Goal: Task Accomplishment & Management: Manage account settings

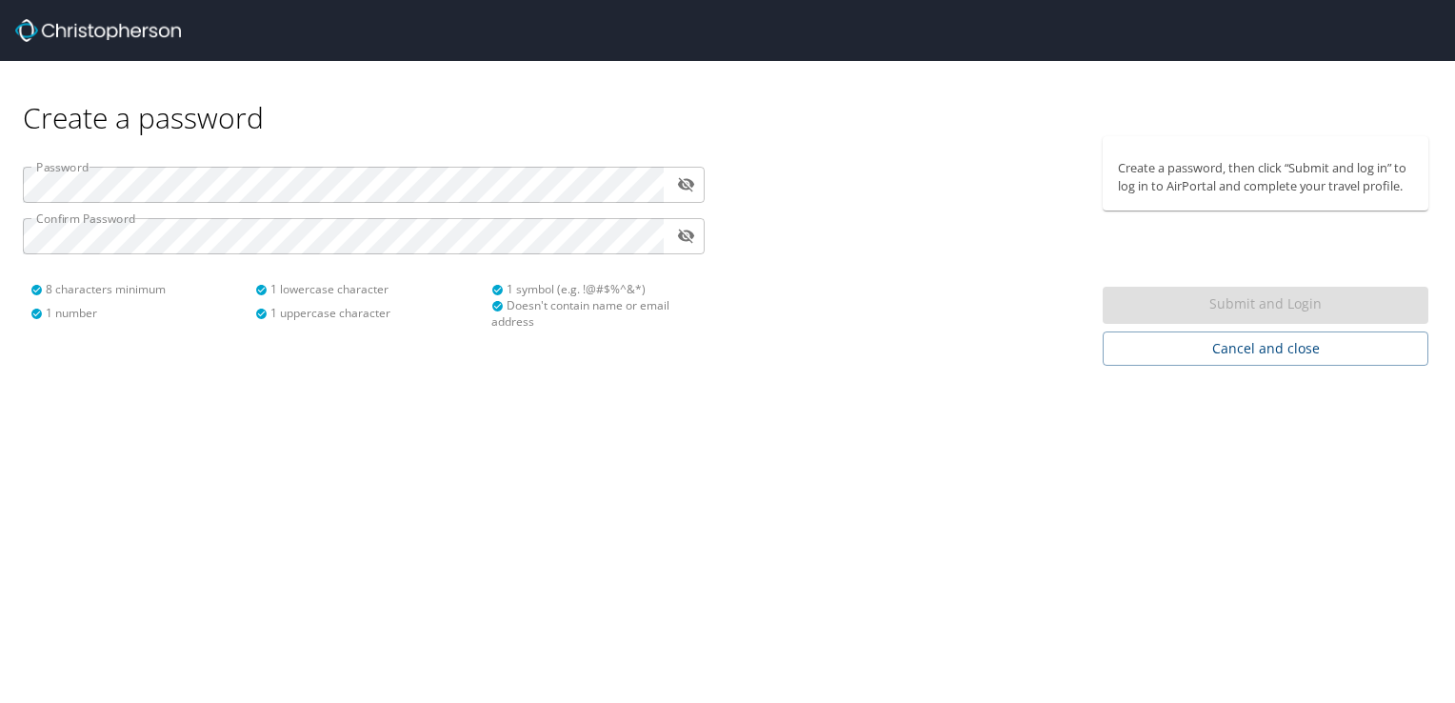
click at [441, 254] on div "Password ​ Confirm Password ​ 8 characters minimum 1 number 1 lowercase charact…" at bounding box center [363, 240] width 705 height 209
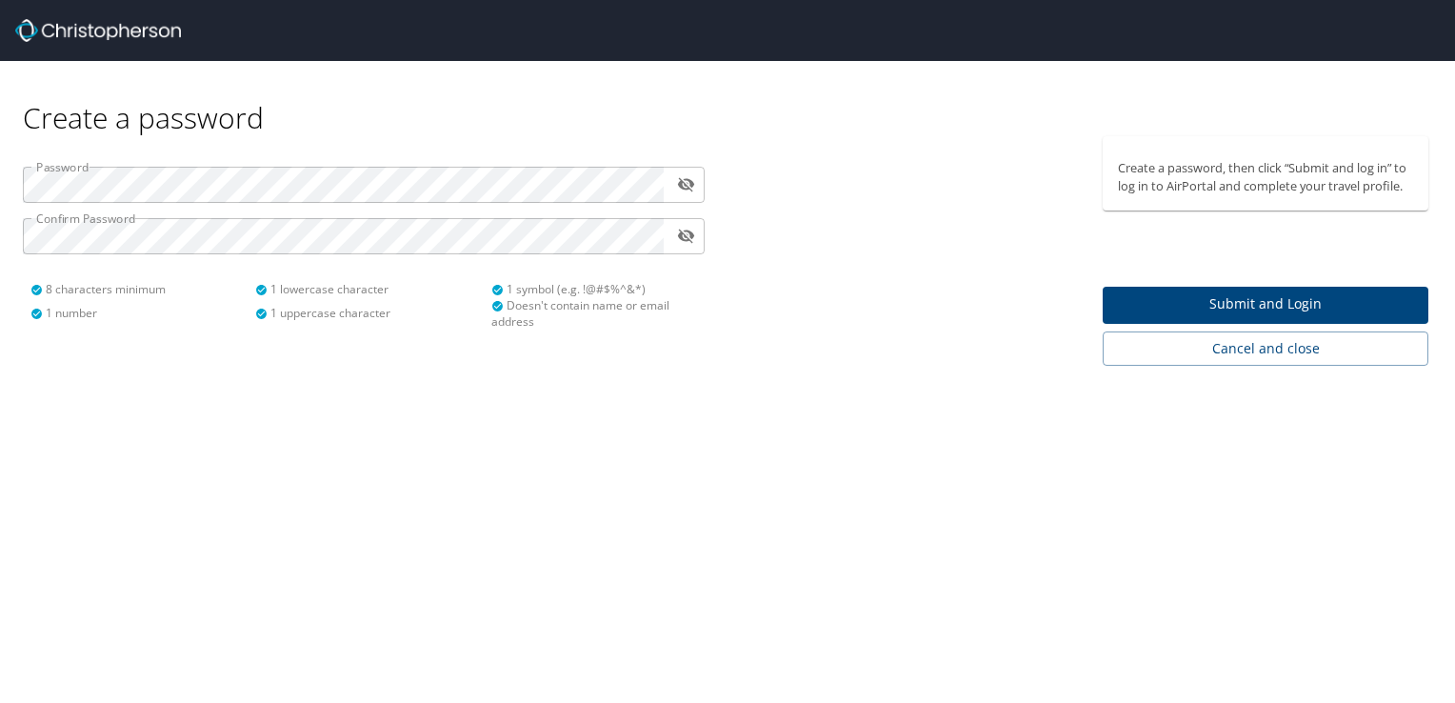
drag, startPoint x: 1267, startPoint y: 301, endPoint x: 1061, endPoint y: 299, distance: 205.8
click at [1061, 299] on div at bounding box center [910, 251] width 364 height 230
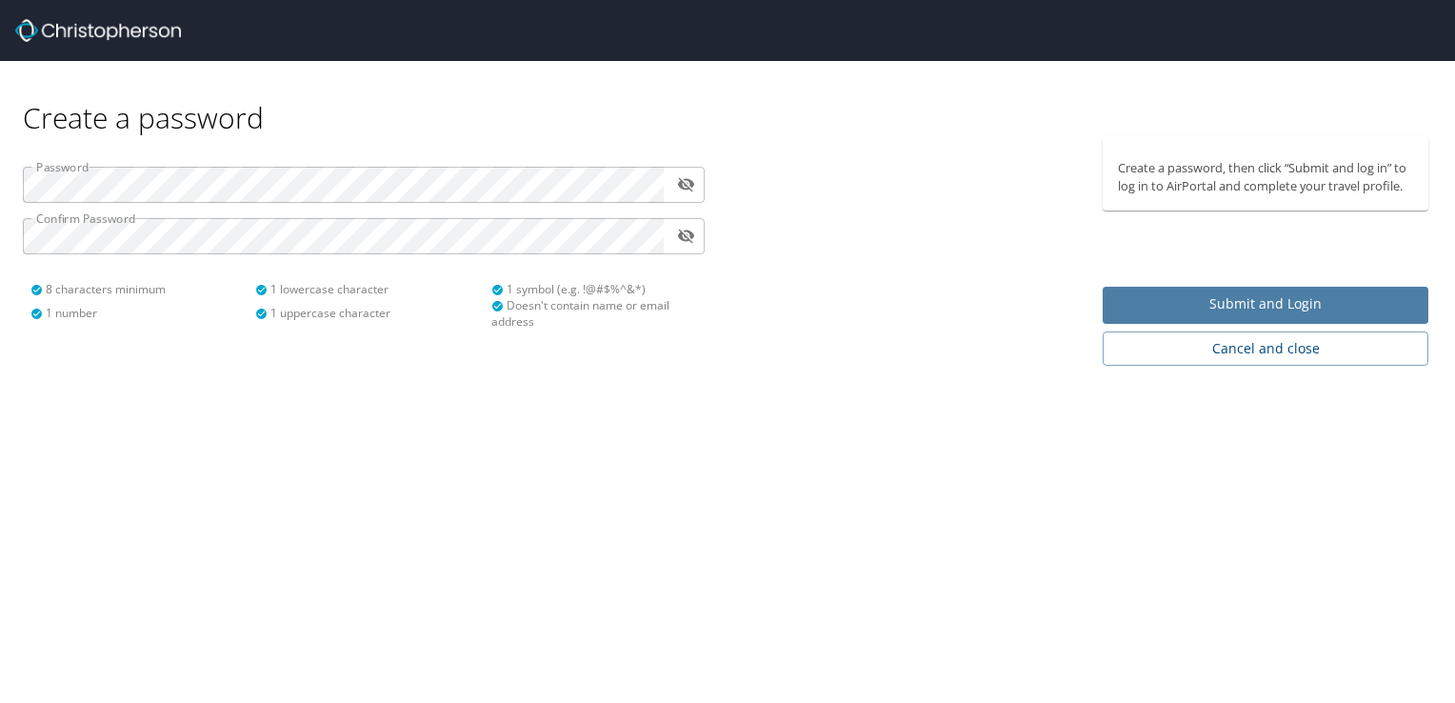
click at [1233, 299] on span "Submit and Login" at bounding box center [1265, 304] width 295 height 24
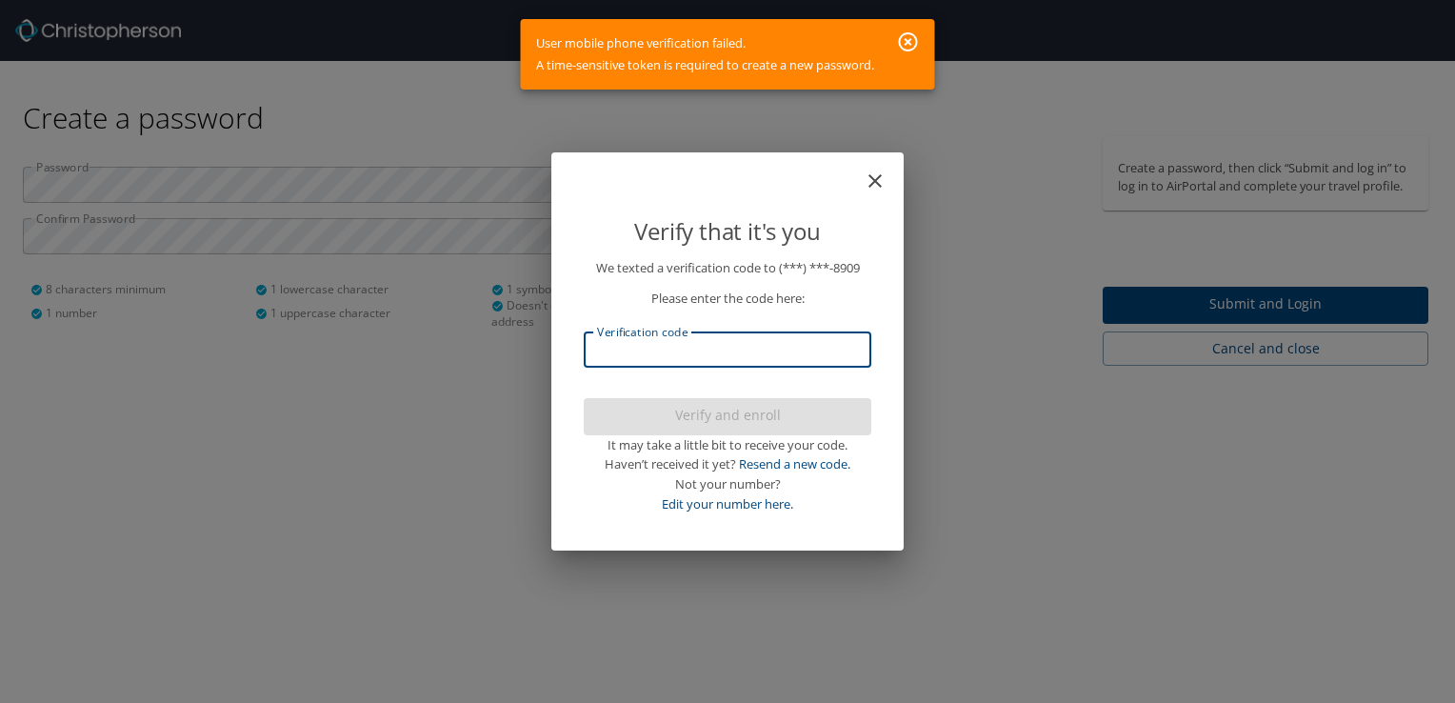
click at [813, 349] on input "Verification code" at bounding box center [728, 349] width 288 height 36
click at [905, 36] on icon "button" at bounding box center [908, 41] width 19 height 19
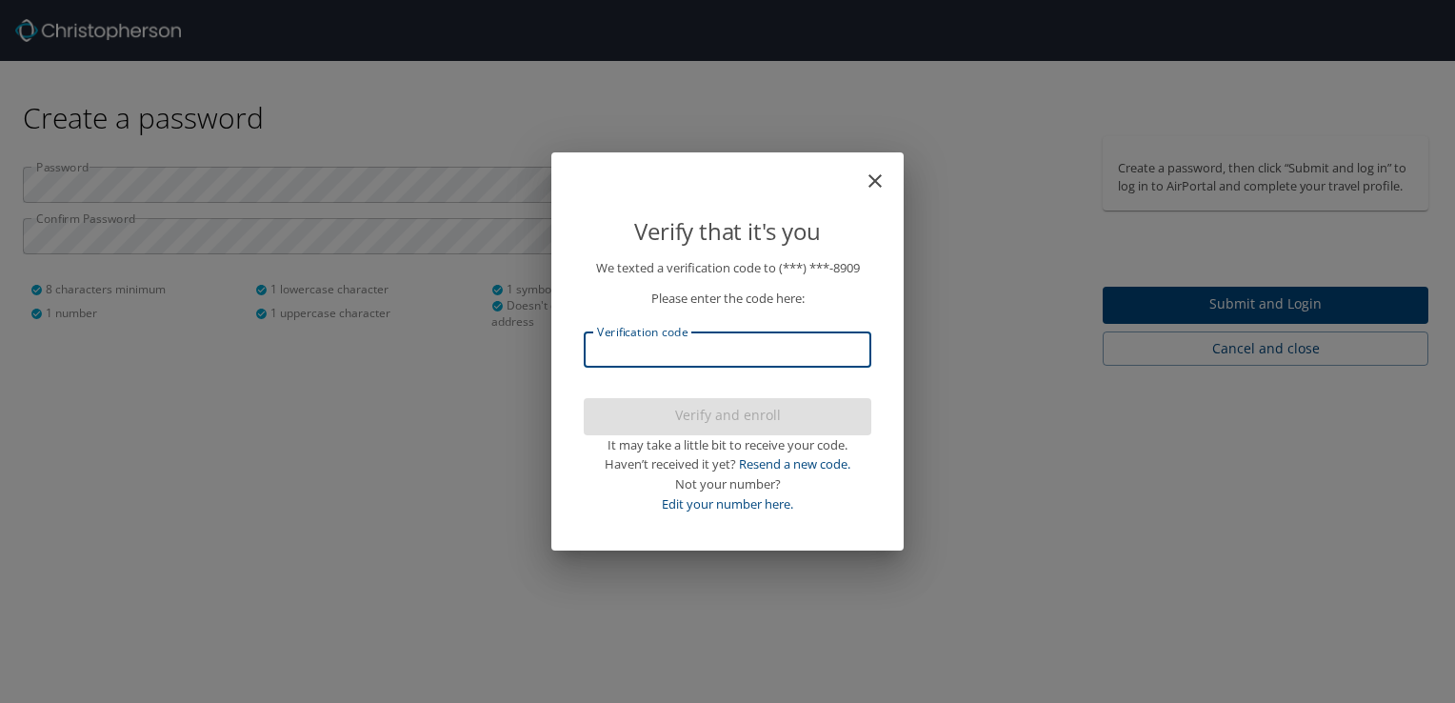
click at [746, 351] on input "Verification code" at bounding box center [728, 349] width 288 height 36
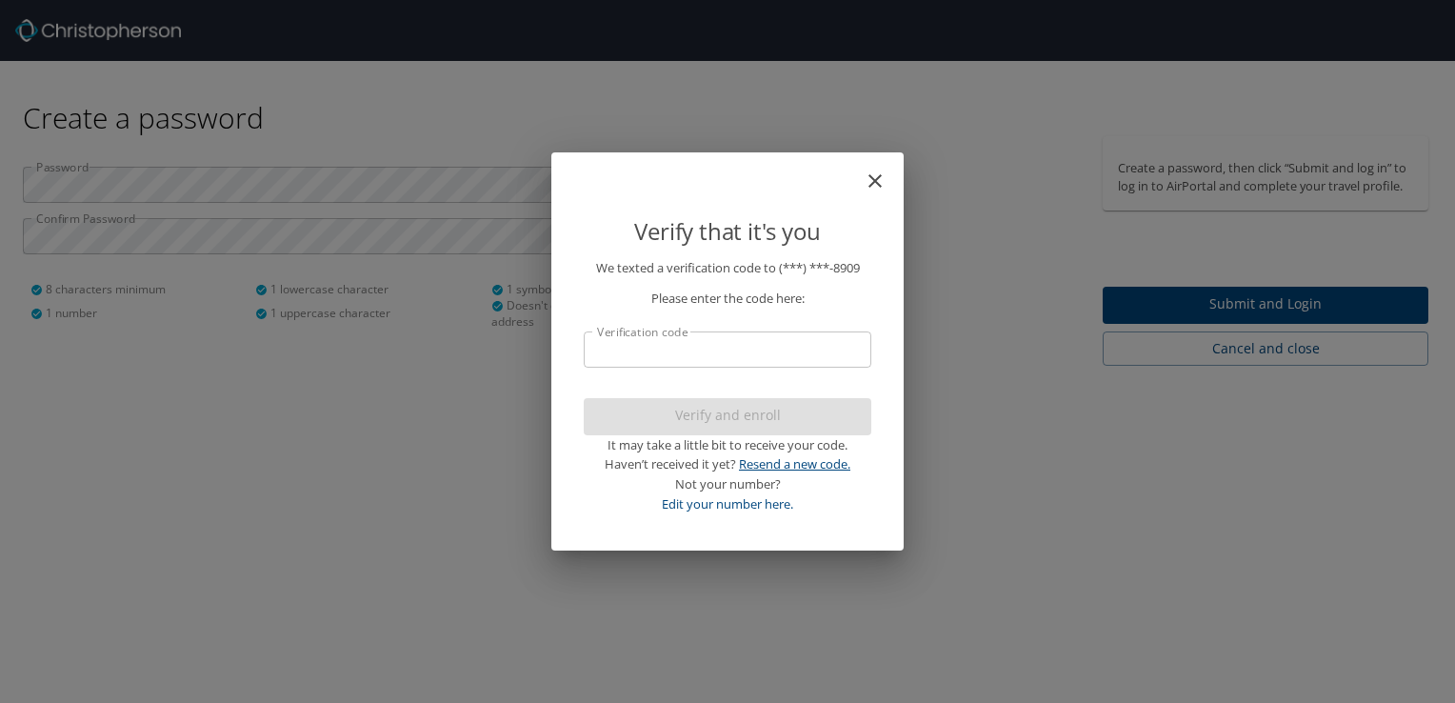
click at [769, 458] on link "Resend a new code." at bounding box center [794, 463] width 111 height 17
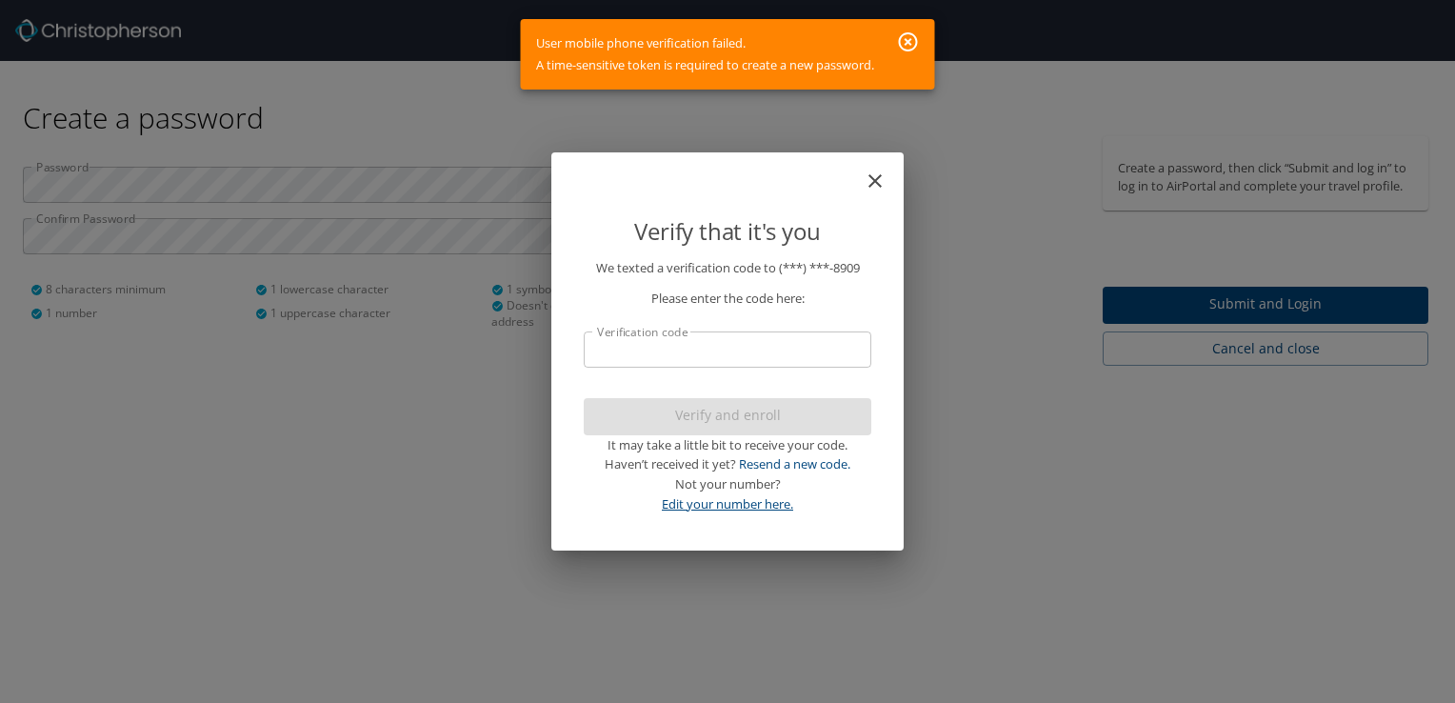
click at [703, 497] on link "Edit your number here." at bounding box center [727, 503] width 131 height 17
select select "US"
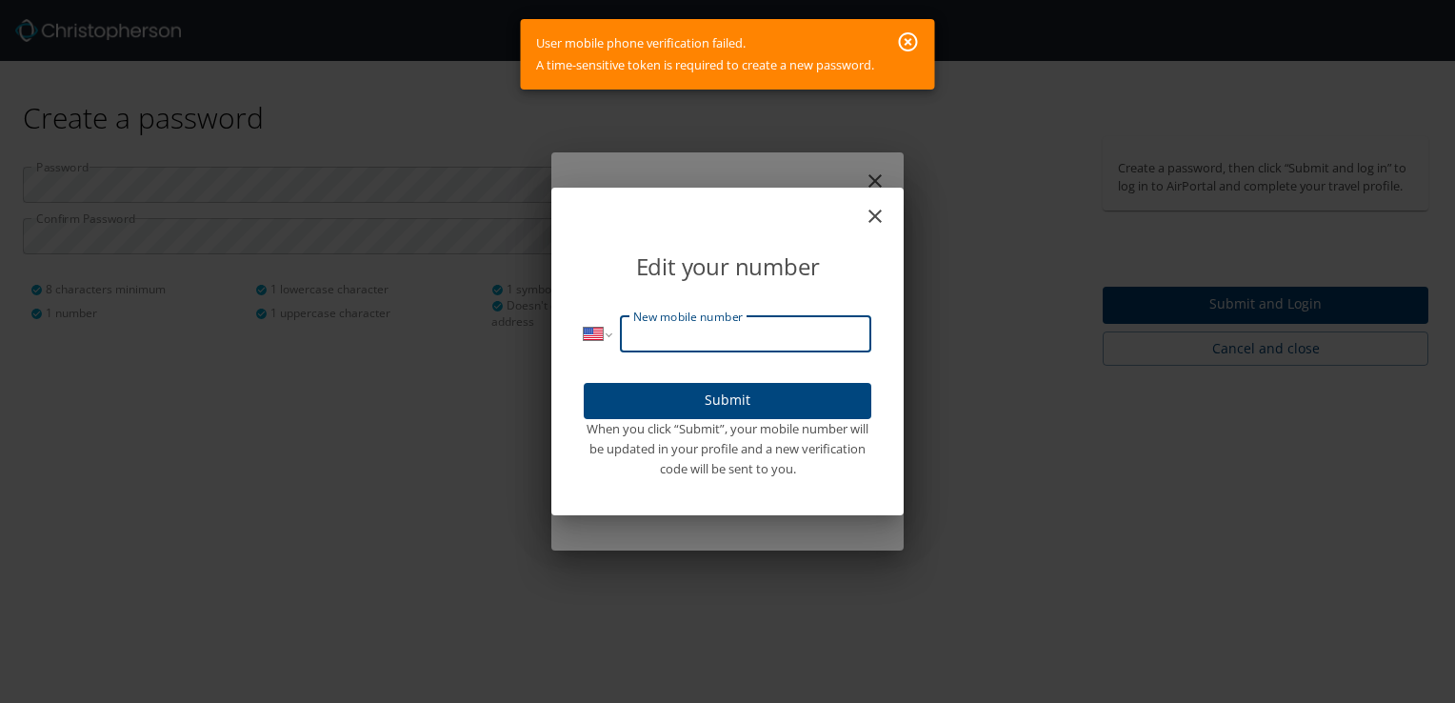
click at [723, 335] on input "New mobile number" at bounding box center [745, 334] width 251 height 36
type input "(703) 405-8909"
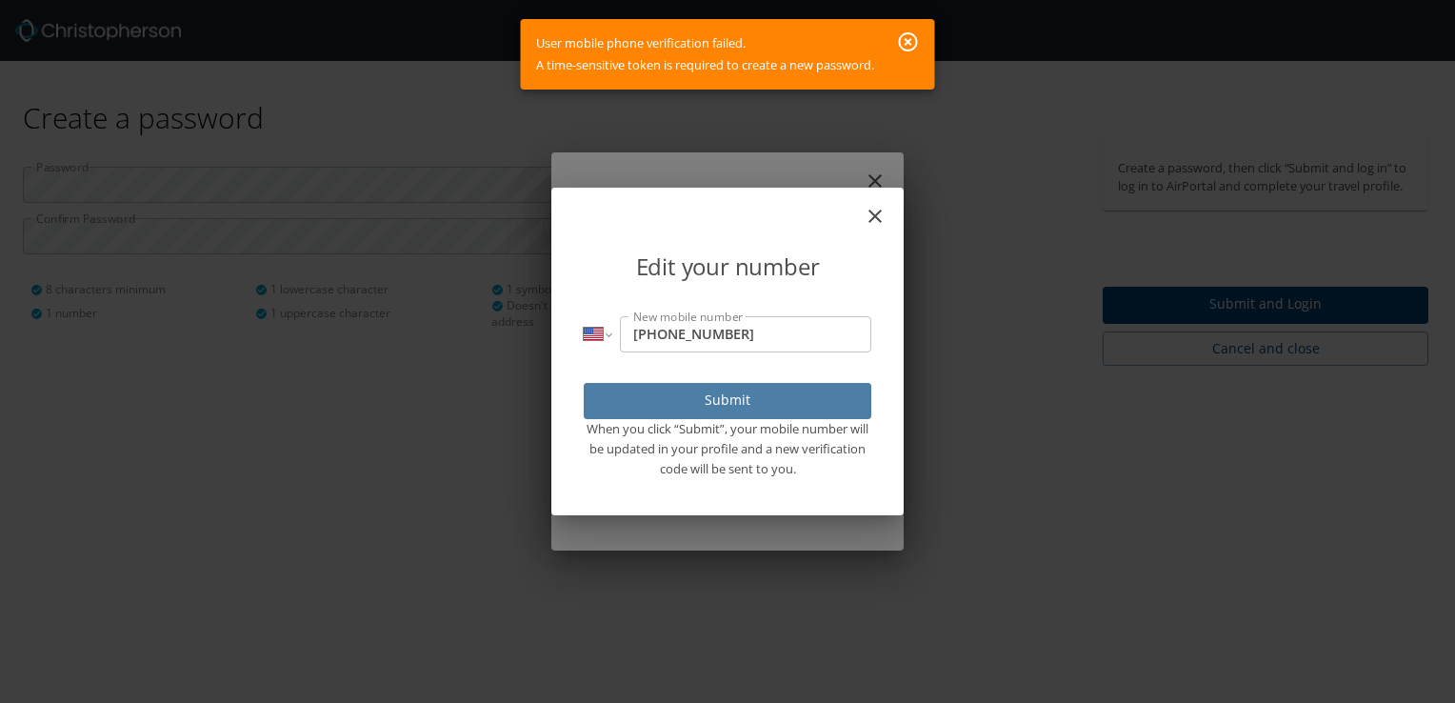
click at [720, 401] on span "Submit" at bounding box center [727, 401] width 257 height 24
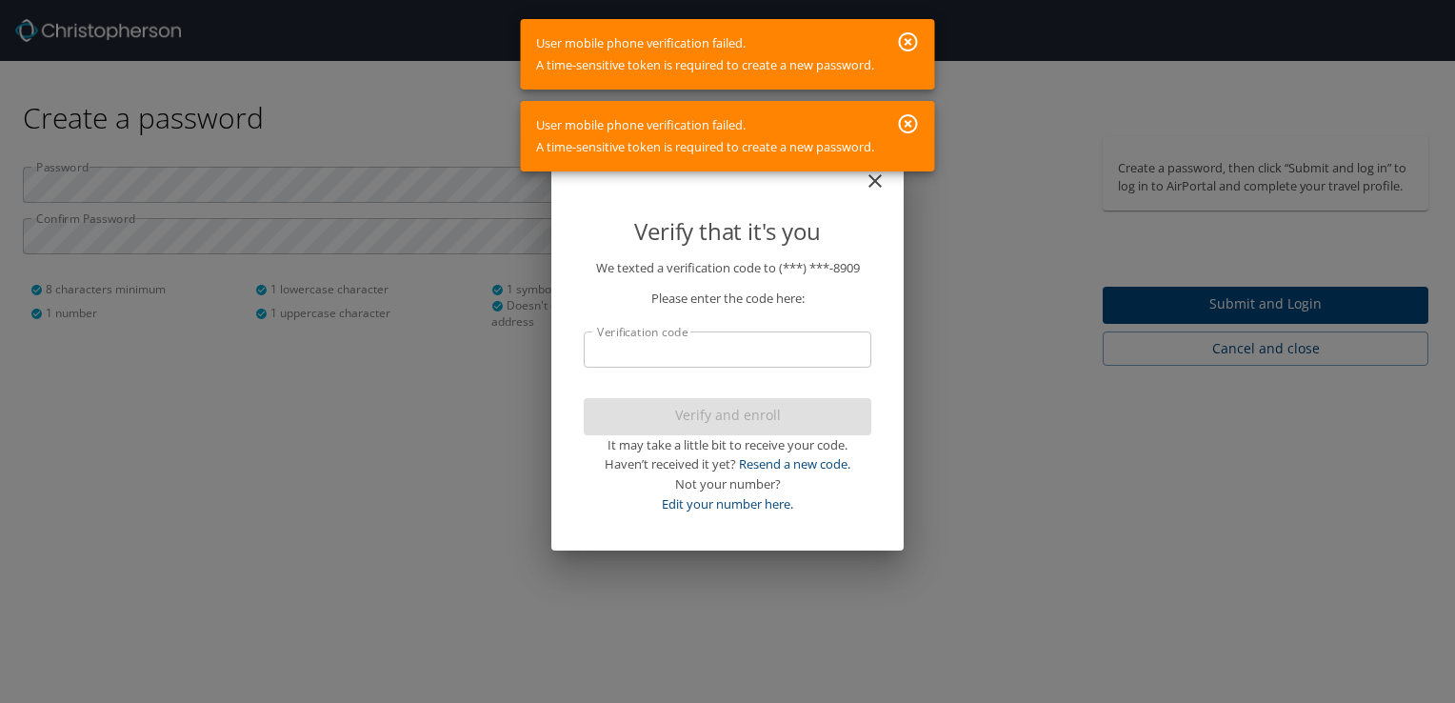
click at [913, 127] on icon "button" at bounding box center [908, 123] width 19 height 19
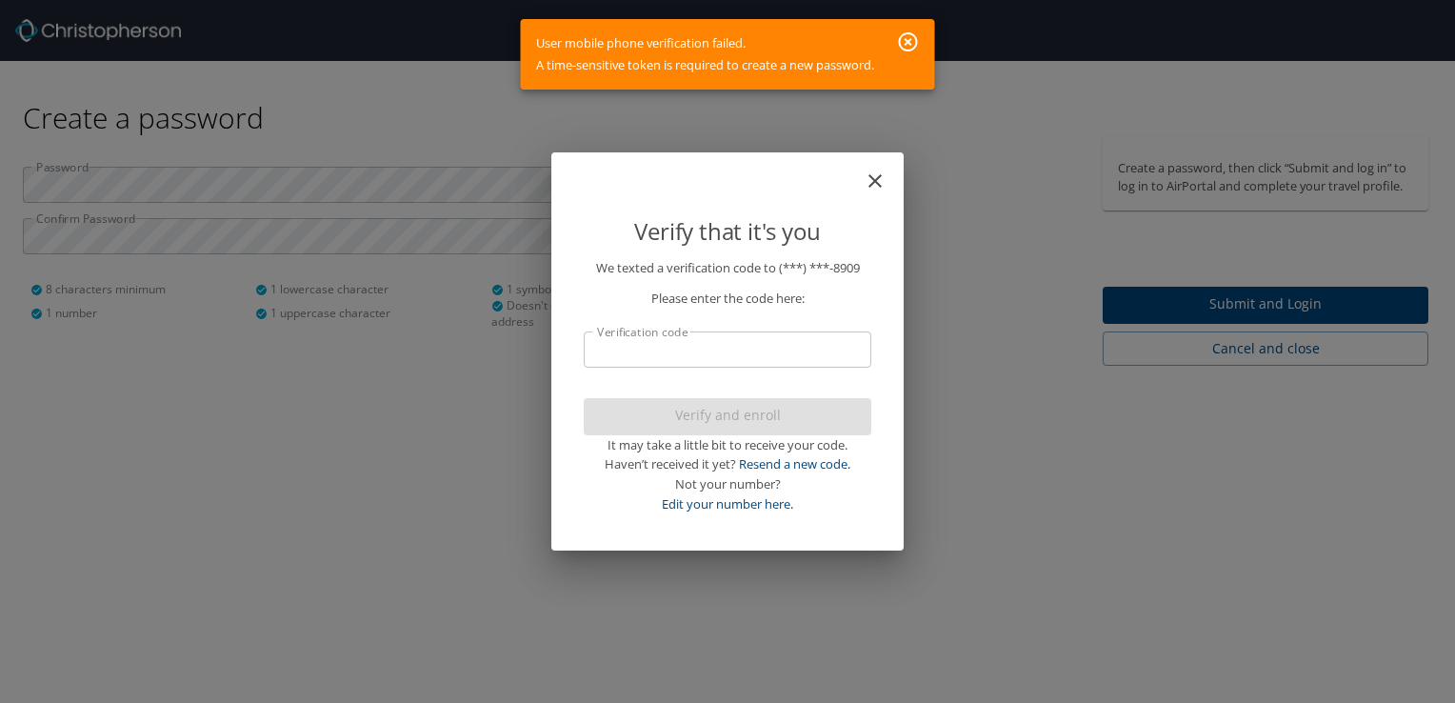
click at [912, 41] on icon "button" at bounding box center [908, 41] width 19 height 19
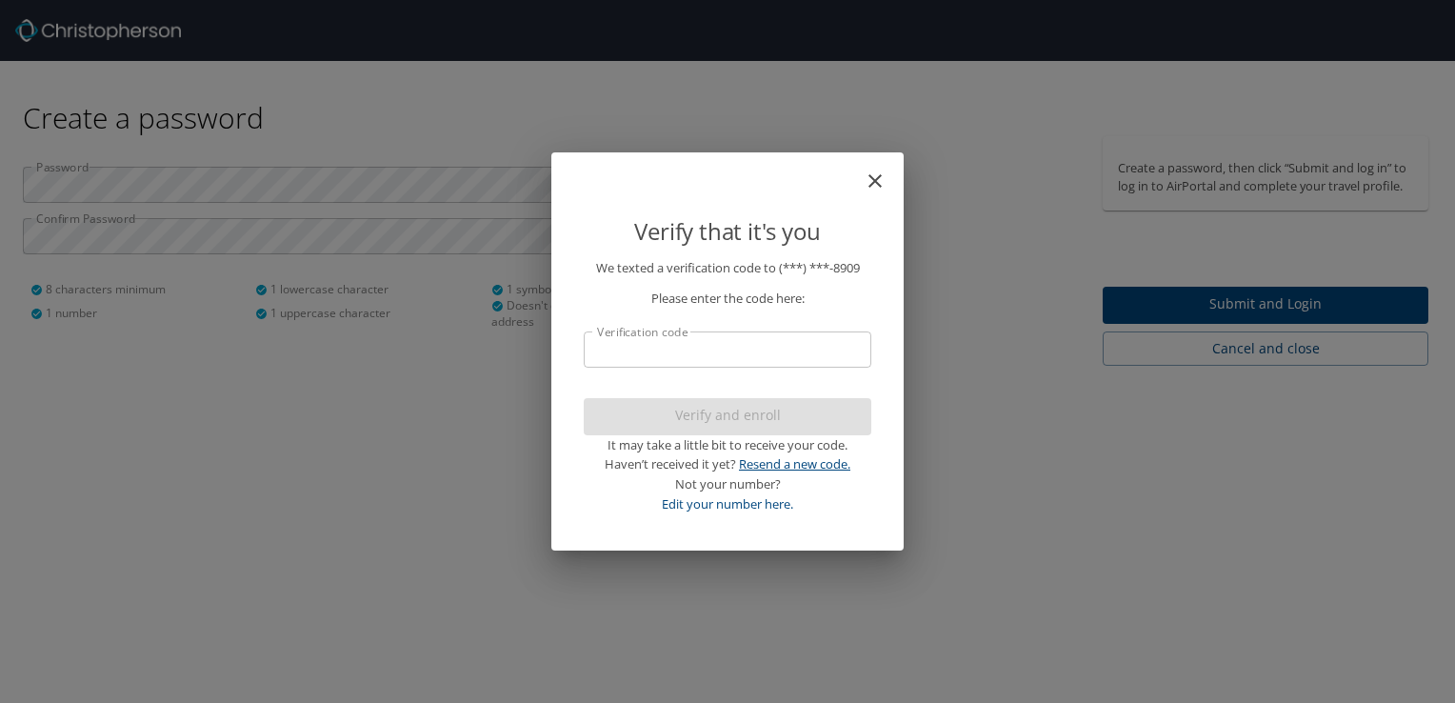
click at [785, 460] on link "Resend a new code." at bounding box center [794, 463] width 111 height 17
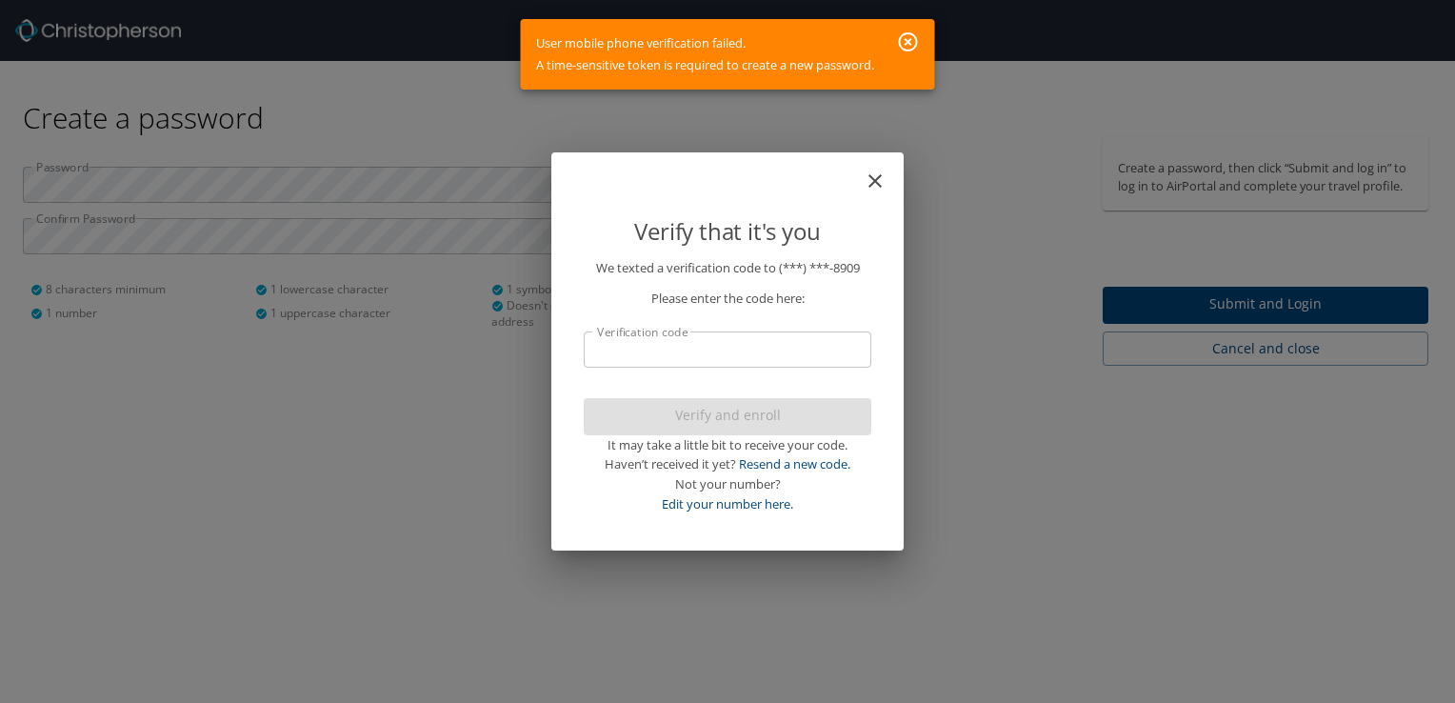
click at [907, 36] on icon "button" at bounding box center [908, 41] width 23 height 23
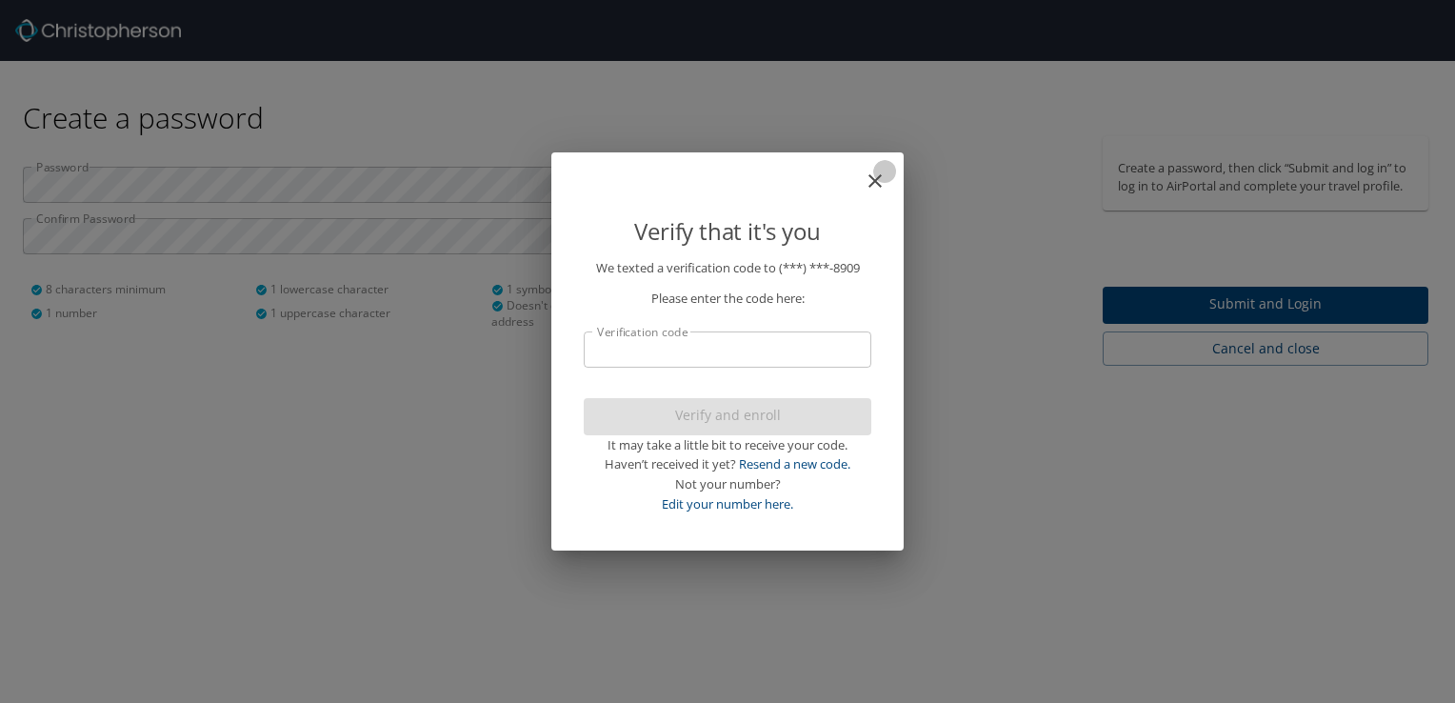
click at [880, 185] on icon "close" at bounding box center [875, 180] width 13 height 13
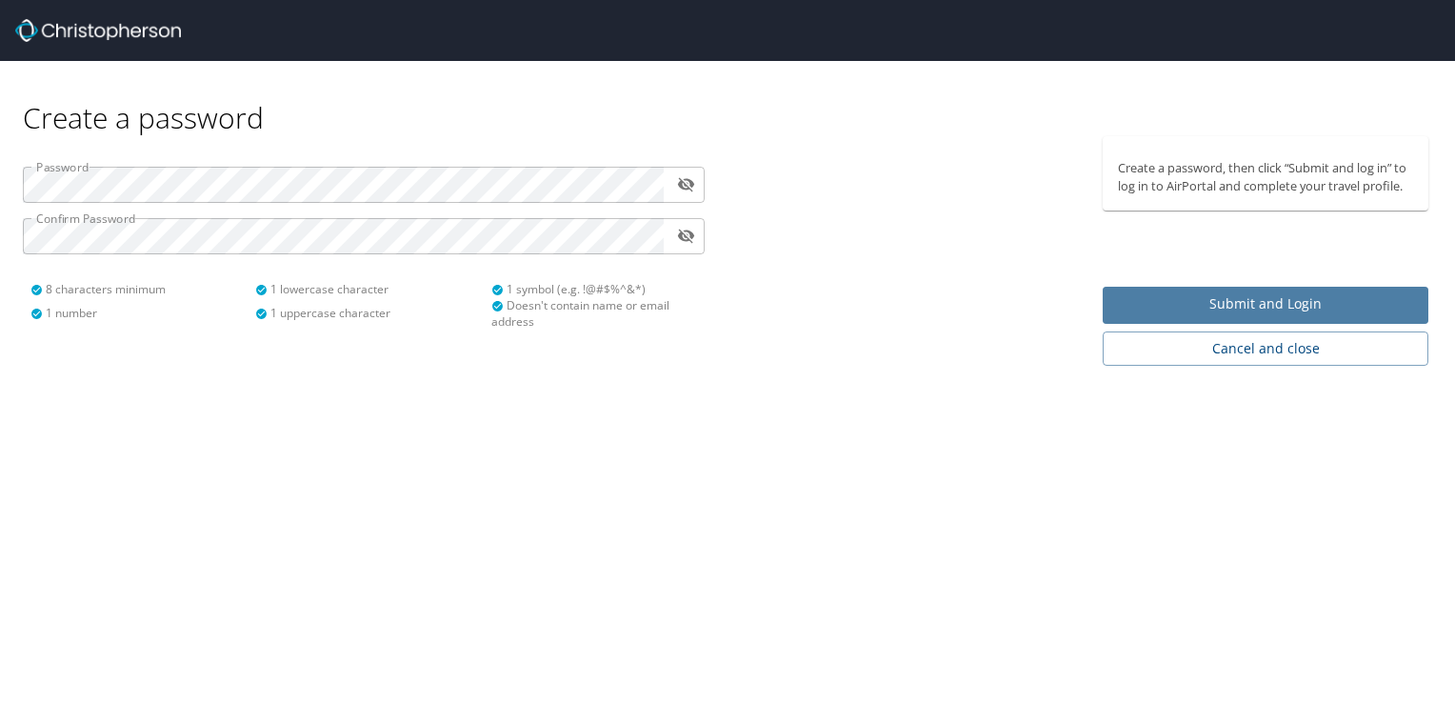
click at [1227, 300] on span "Submit and Login" at bounding box center [1265, 304] width 295 height 24
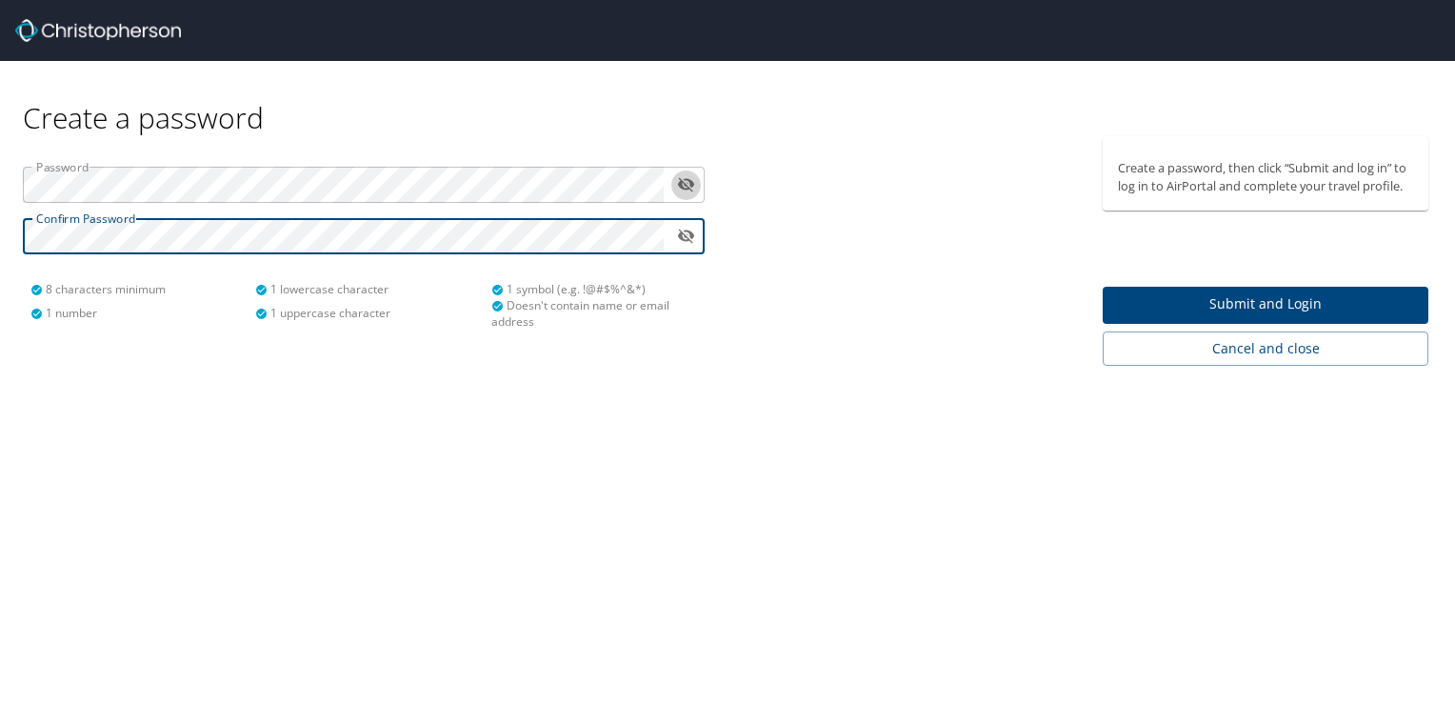
click at [682, 188] on icon "toggle password visibility" at bounding box center [685, 185] width 17 height 14
click at [682, 188] on icon "toggle password visibility" at bounding box center [685, 184] width 17 height 11
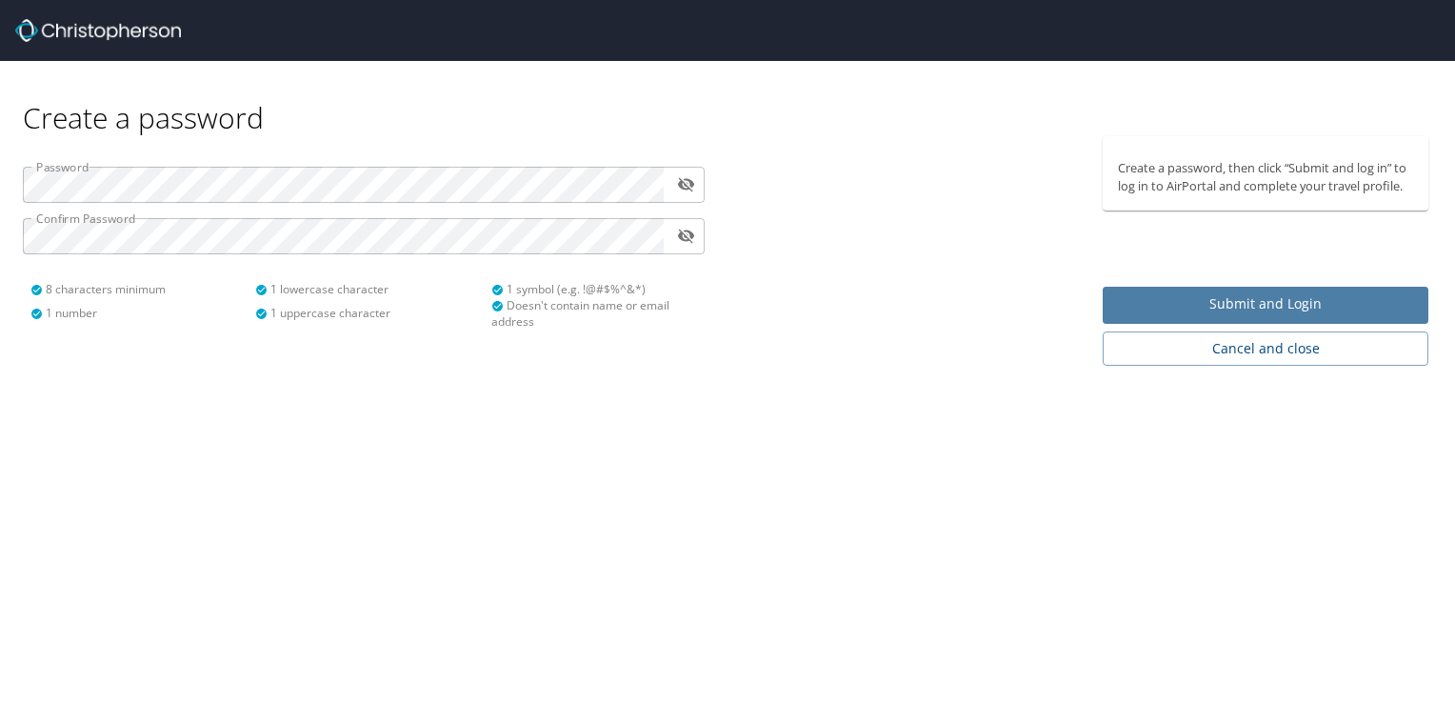
click at [1174, 304] on span "Submit and Login" at bounding box center [1265, 304] width 295 height 24
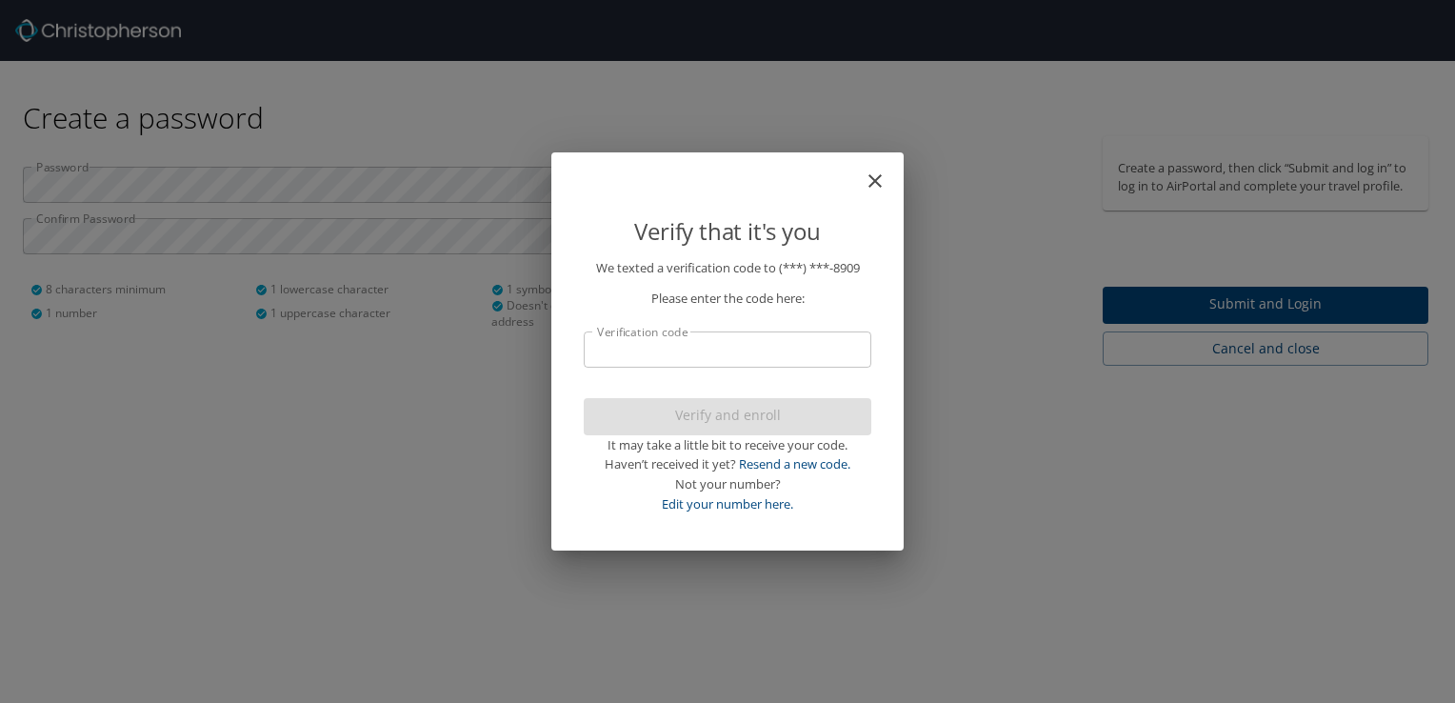
click at [789, 354] on input "Verification code" at bounding box center [728, 349] width 288 height 36
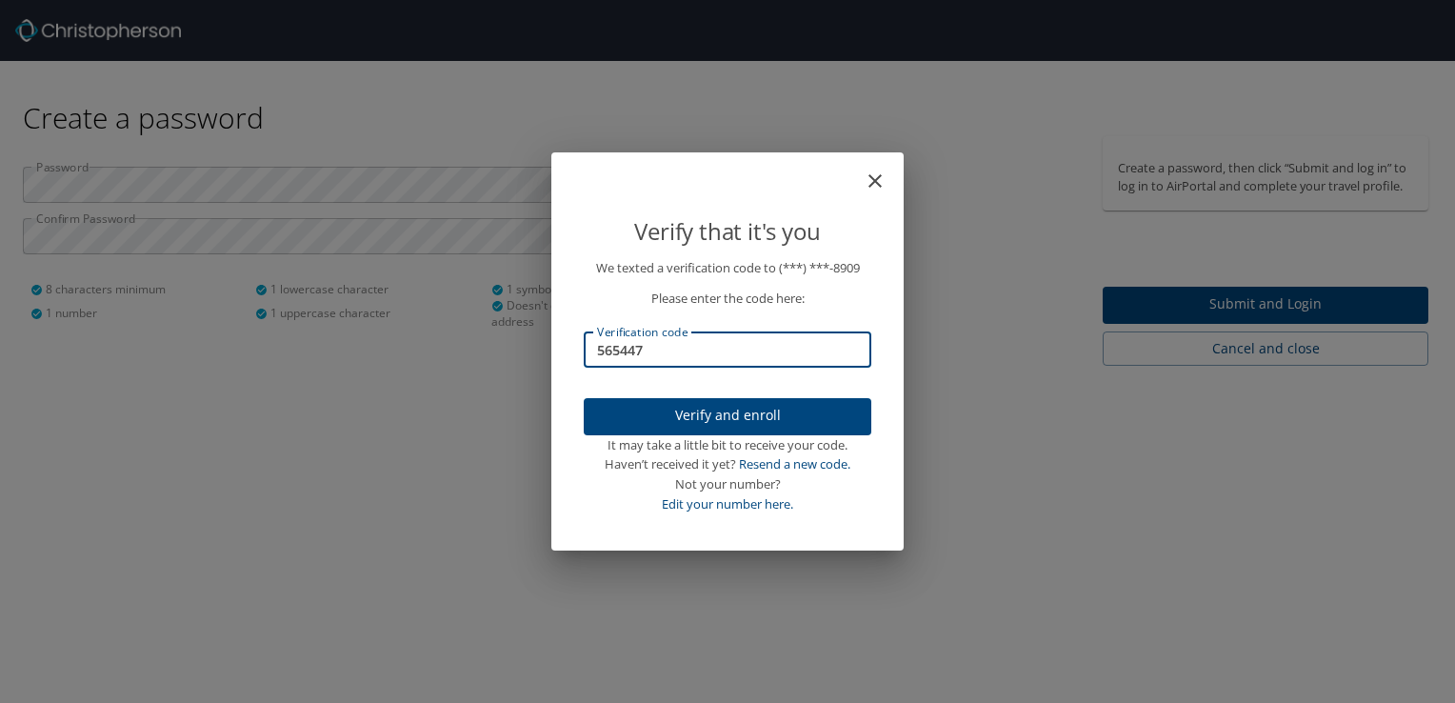
type input "565447"
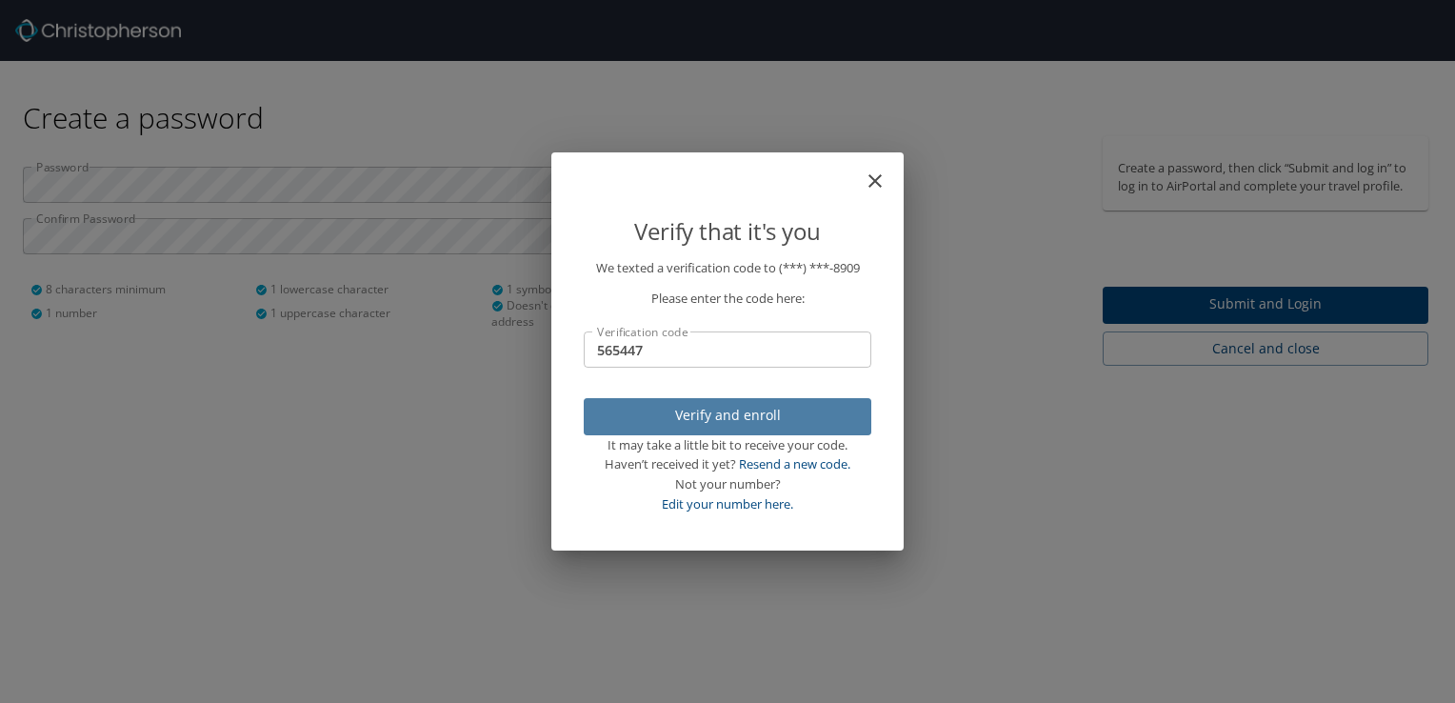
drag, startPoint x: 754, startPoint y: 418, endPoint x: 686, endPoint y: 425, distance: 68.9
click at [686, 425] on span "Verify and enroll" at bounding box center [727, 416] width 257 height 24
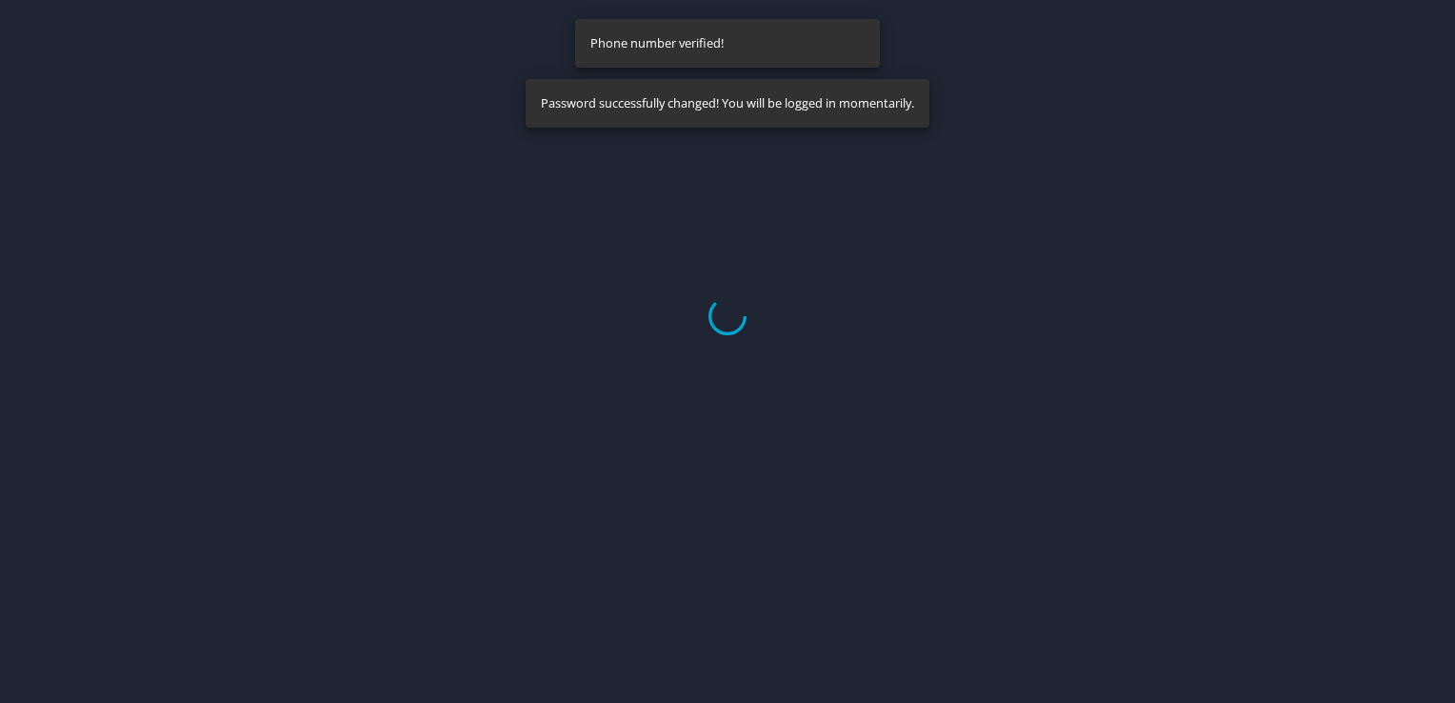
select select "US"
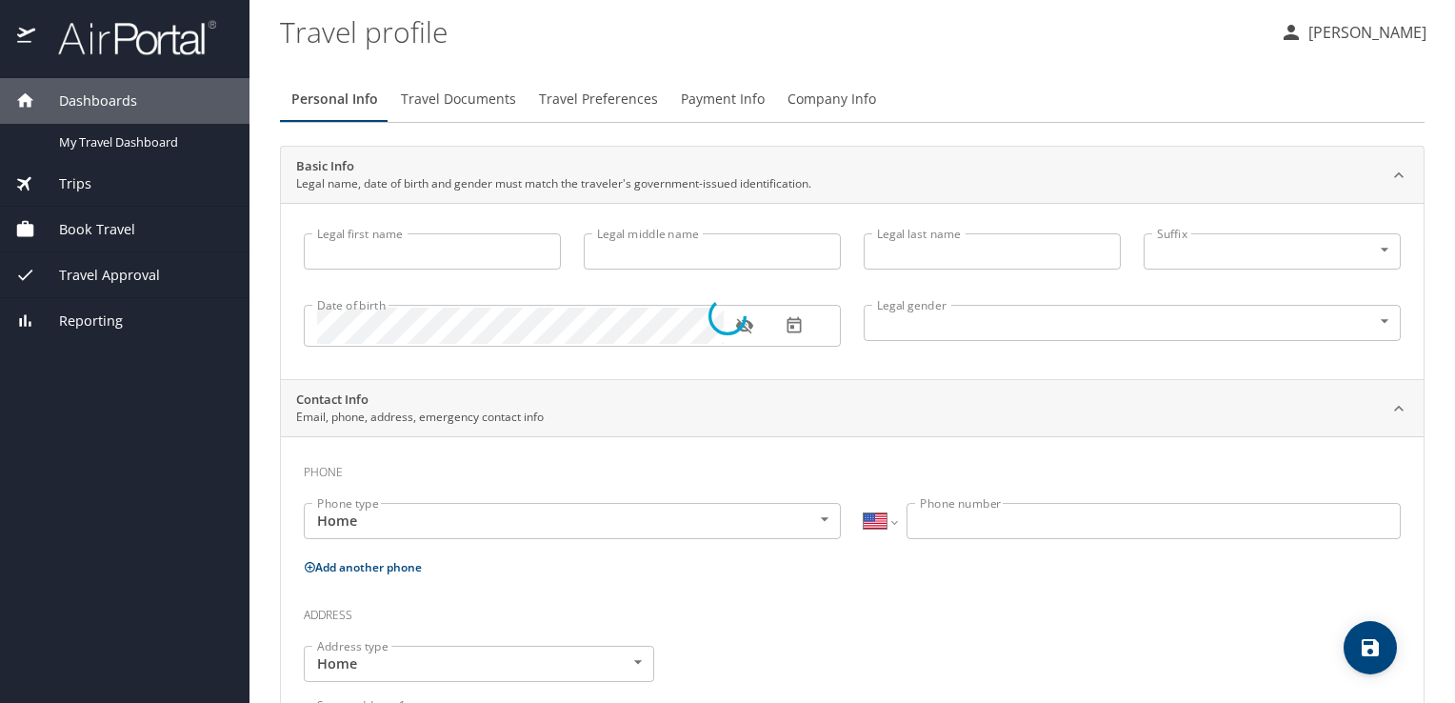
type input "Antoinette"
type input "Taylor"
type input "Female"
select select "US"
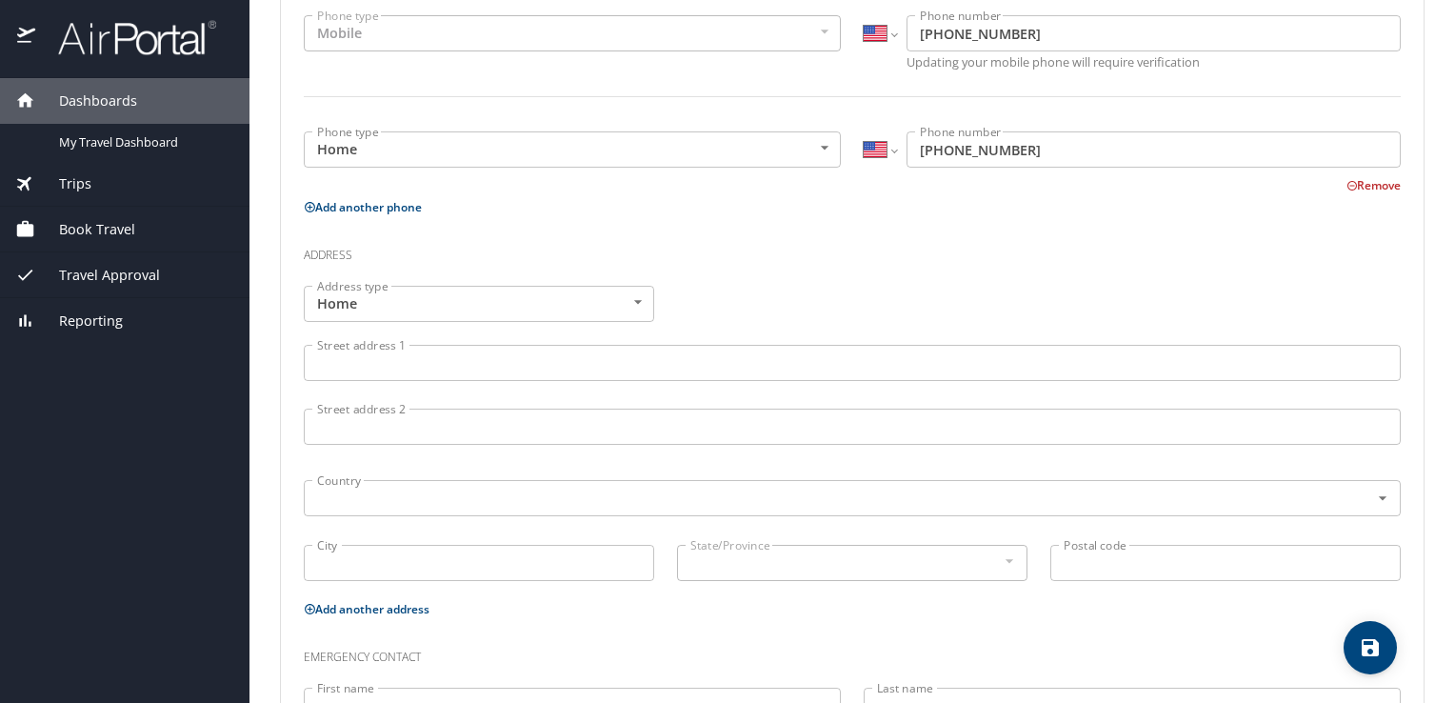
scroll to position [492, 0]
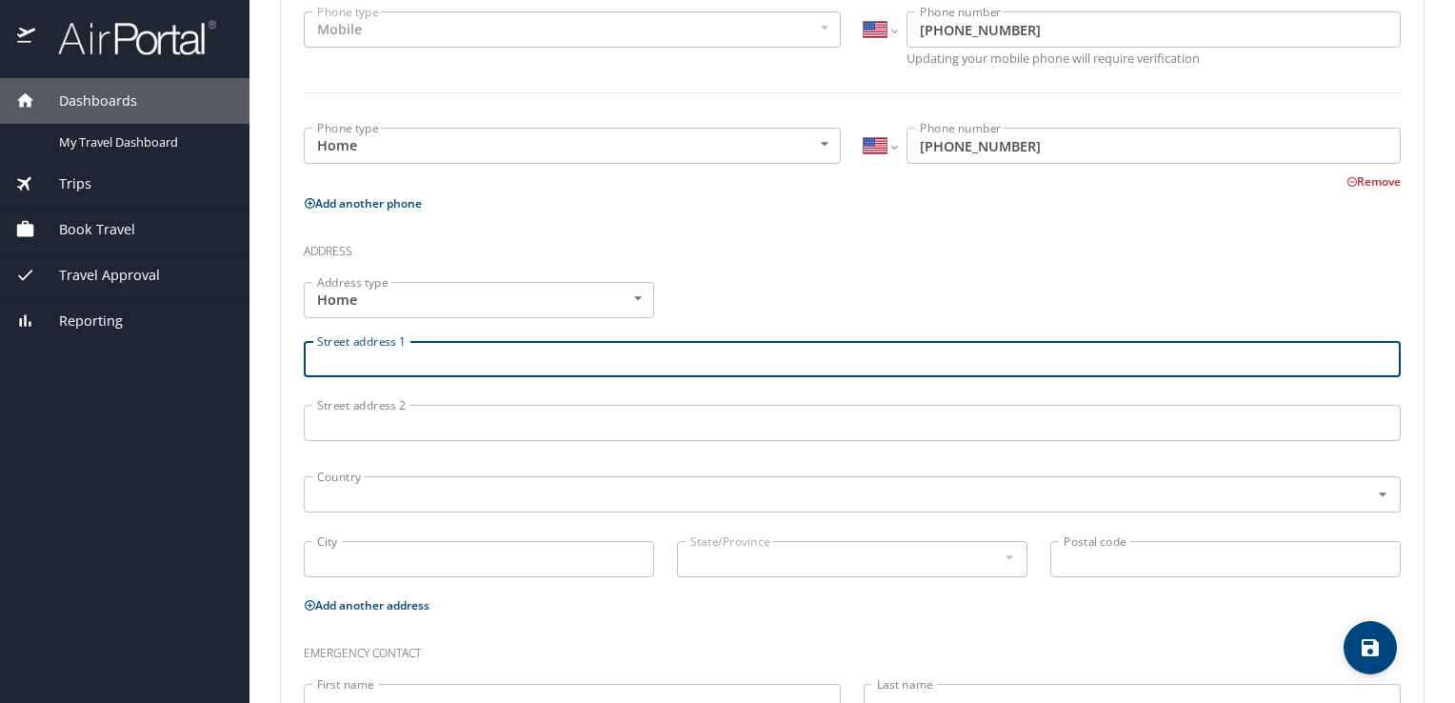
click at [813, 364] on input "Street address 1" at bounding box center [852, 359] width 1097 height 36
type input "6620 Token Valley Road"
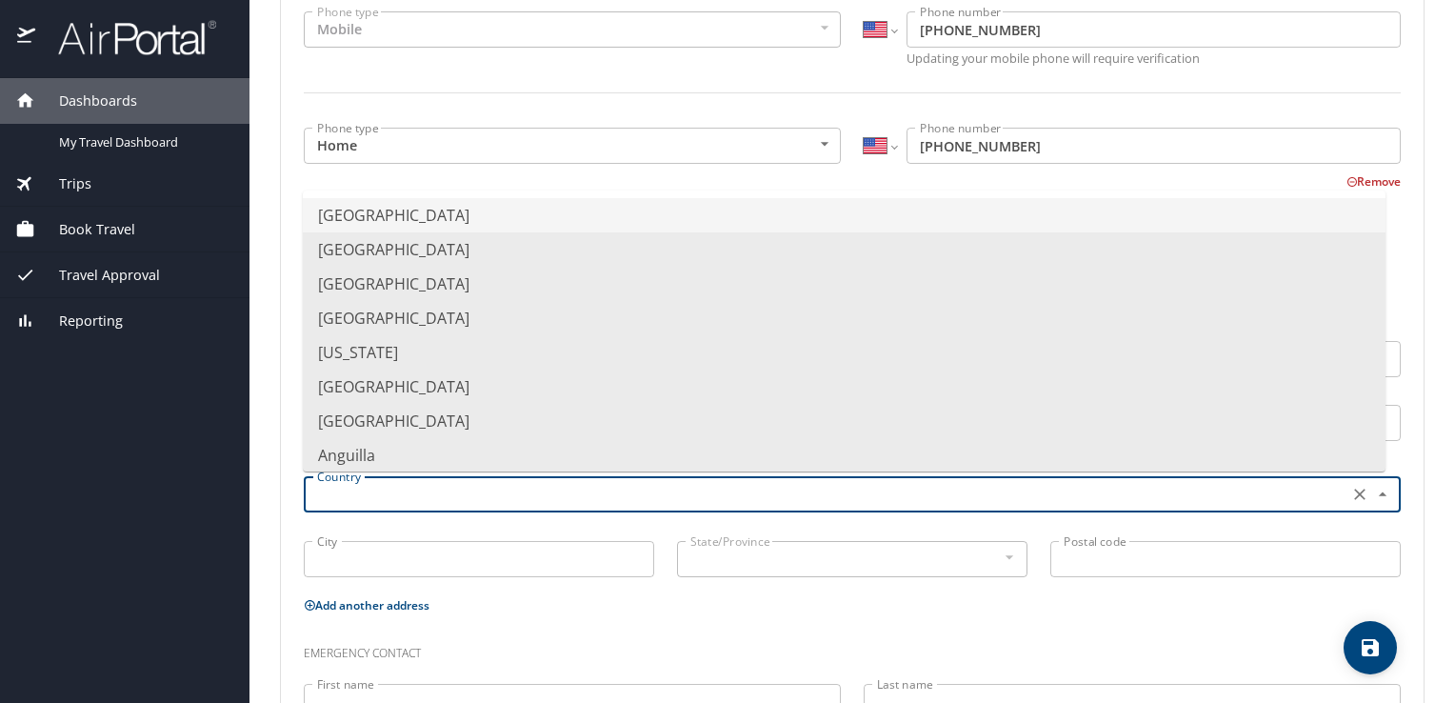
click at [502, 492] on input "text" at bounding box center [825, 494] width 1030 height 25
click at [476, 224] on li "United States of America" at bounding box center [844, 215] width 1083 height 34
type input "United States of America"
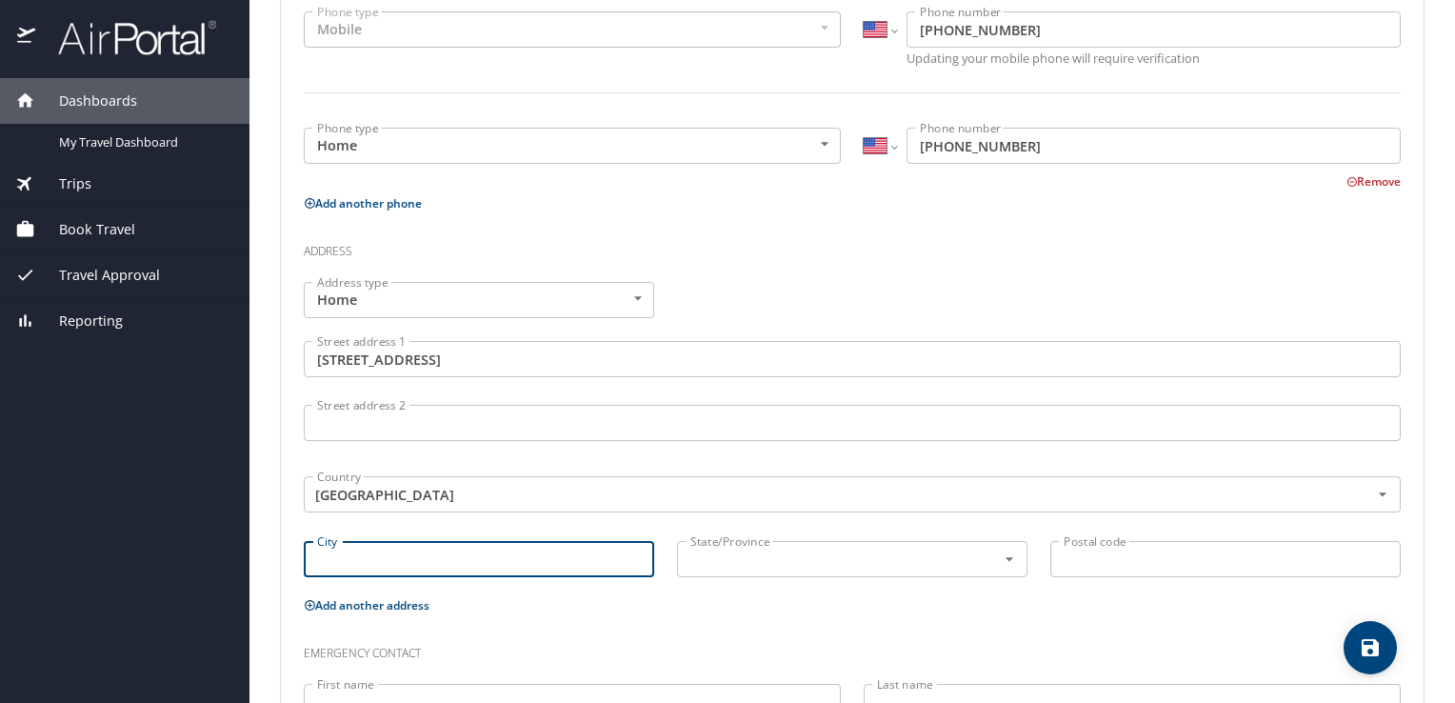
click at [435, 565] on input "City" at bounding box center [479, 559] width 351 height 36
type input "Manassas"
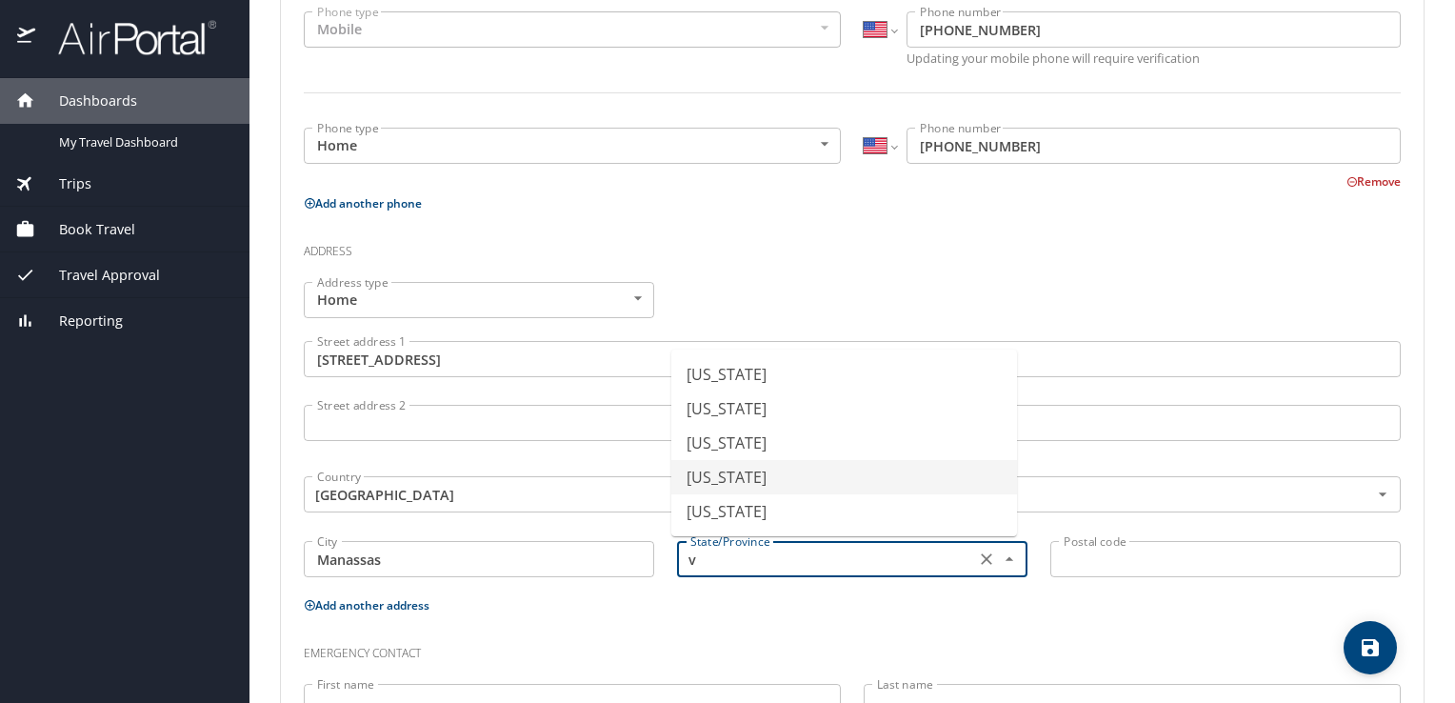
click at [706, 480] on li "Virginia" at bounding box center [845, 477] width 346 height 34
type input "Virginia"
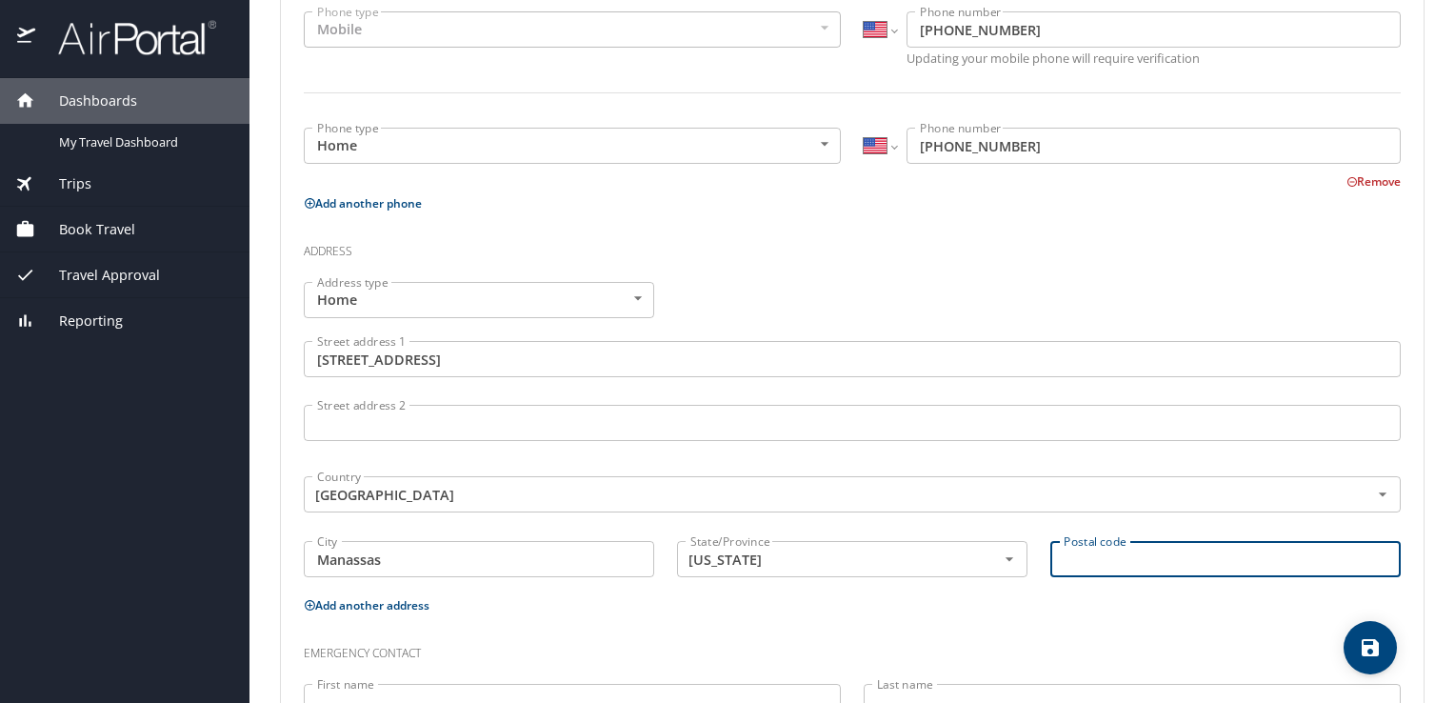
click at [1108, 555] on input "Postal code" at bounding box center [1226, 559] width 351 height 36
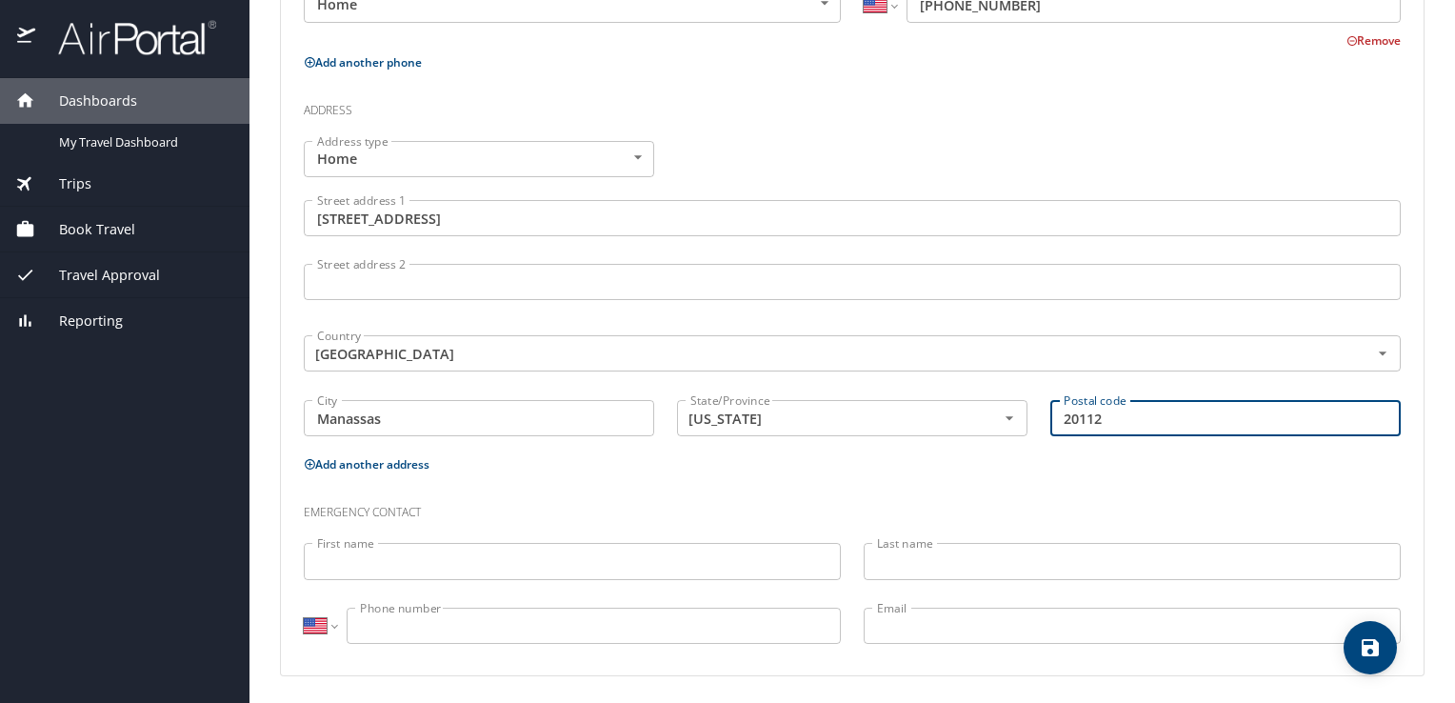
type input "20112"
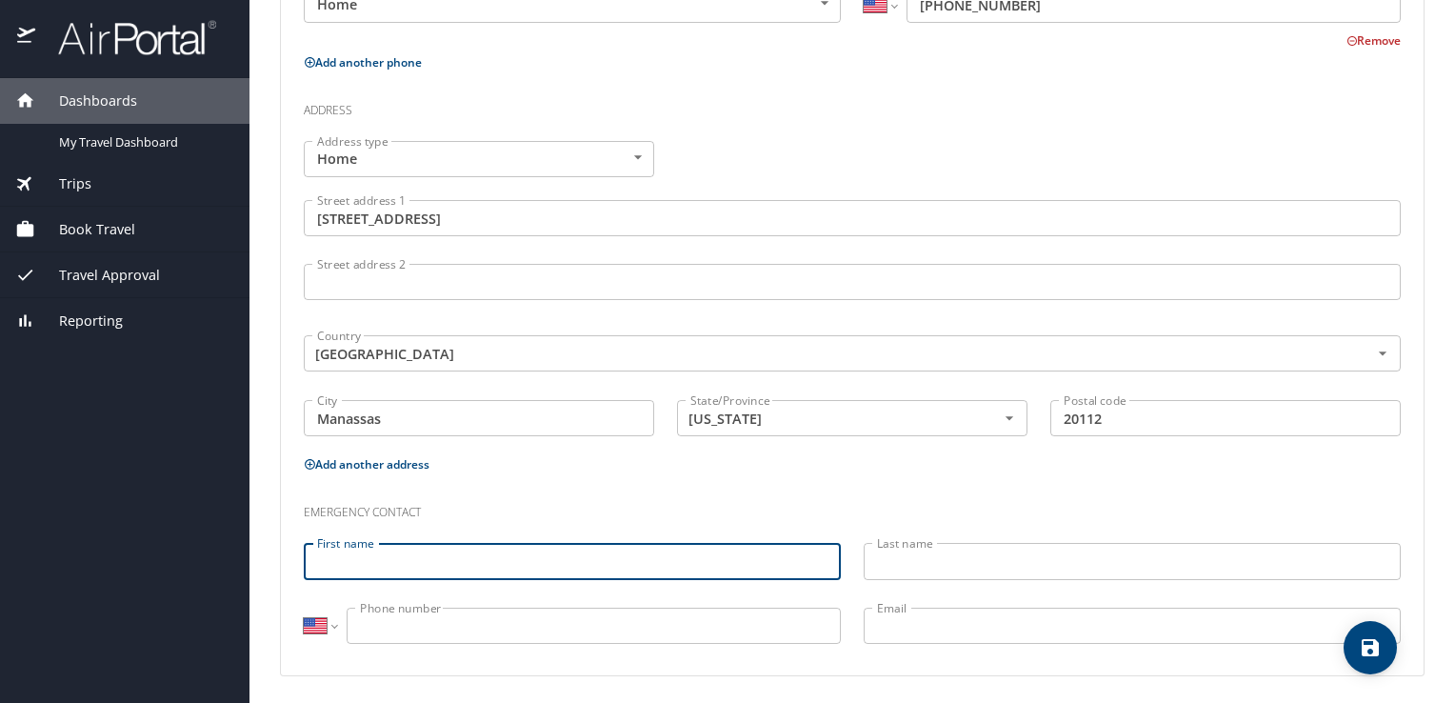
click at [584, 563] on input "First name" at bounding box center [572, 561] width 537 height 36
type input "Olakunle"
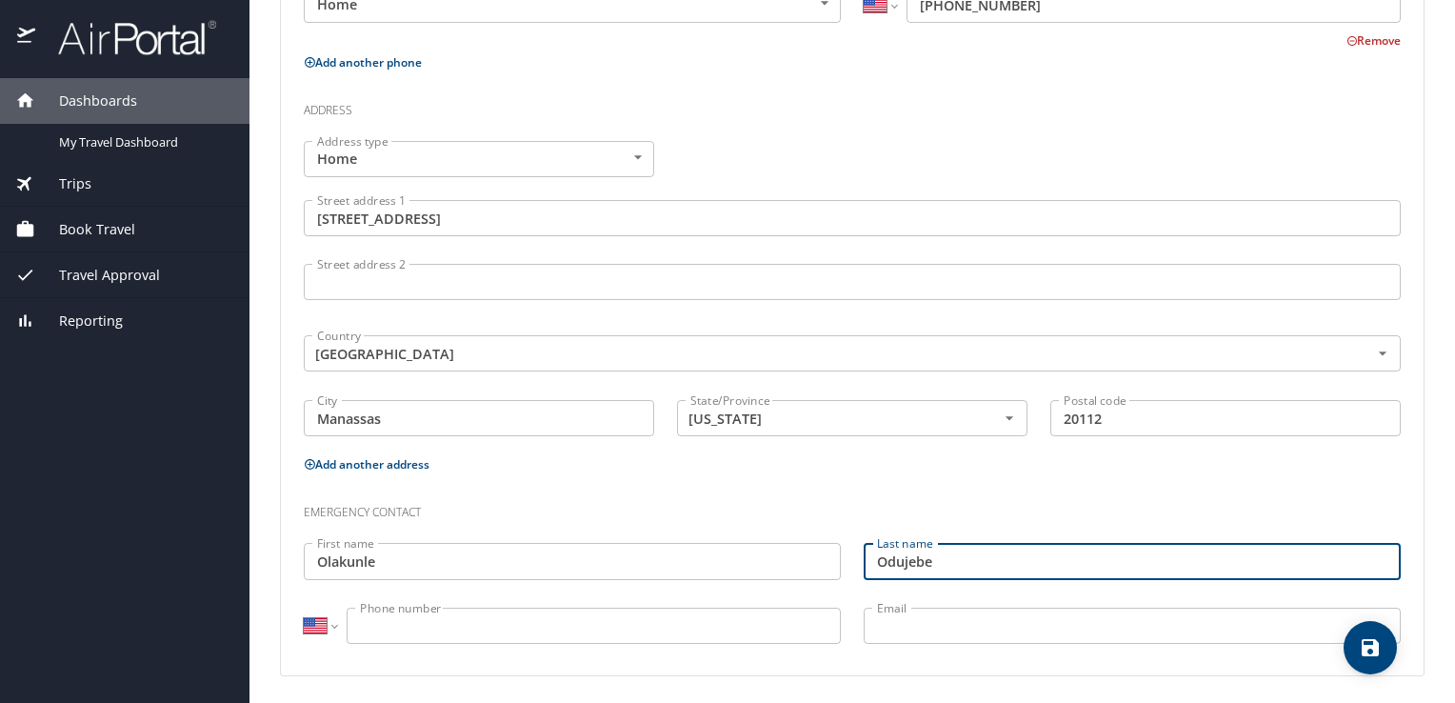
type input "Odujebe"
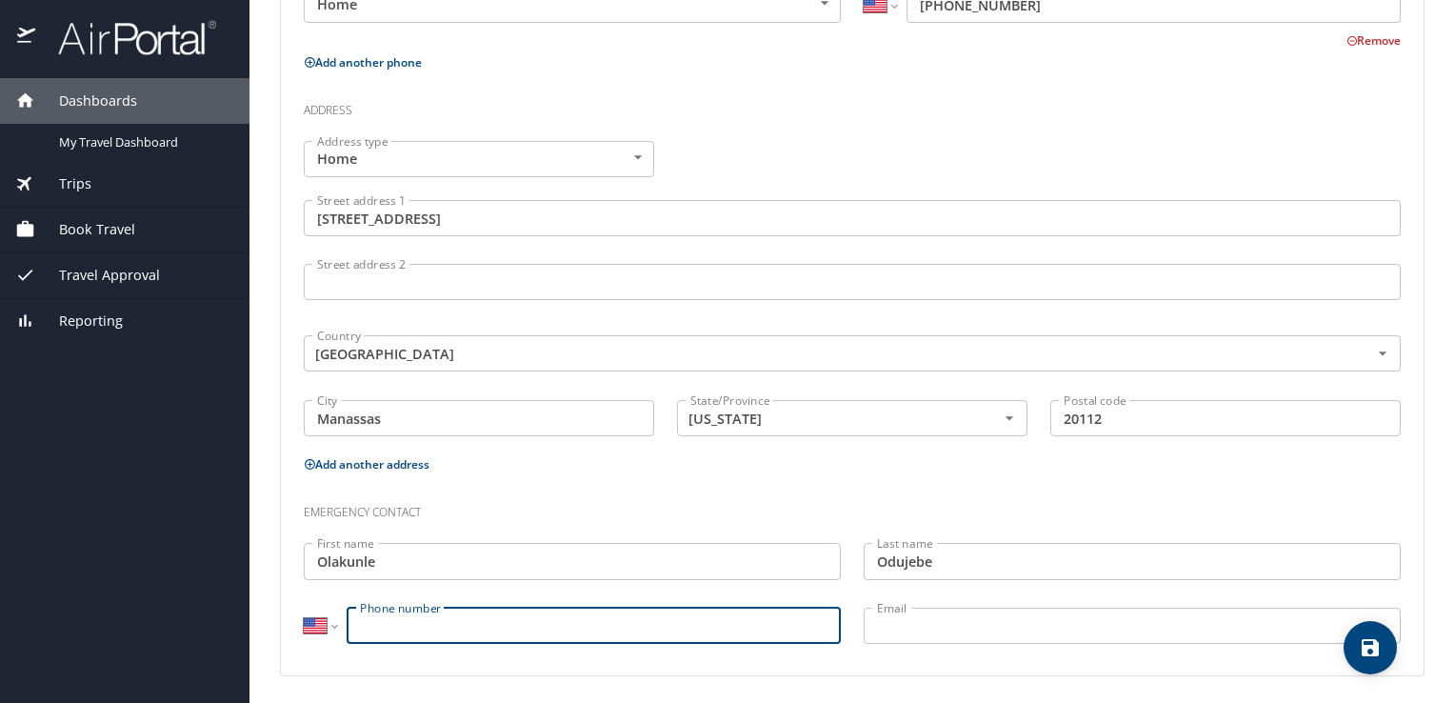
click at [552, 615] on input "Phone number" at bounding box center [594, 626] width 494 height 36
type input "(703) 590-1550"
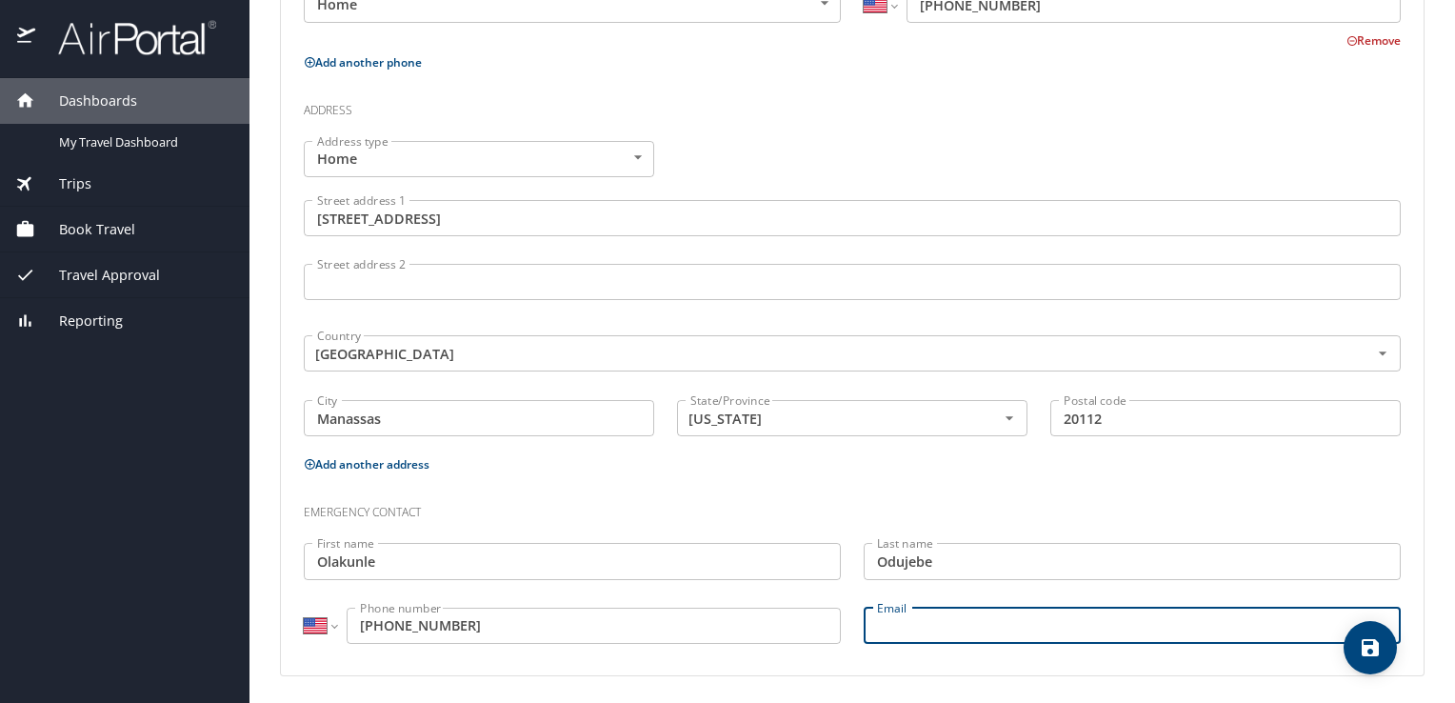
click at [953, 617] on input "Email" at bounding box center [1132, 626] width 537 height 36
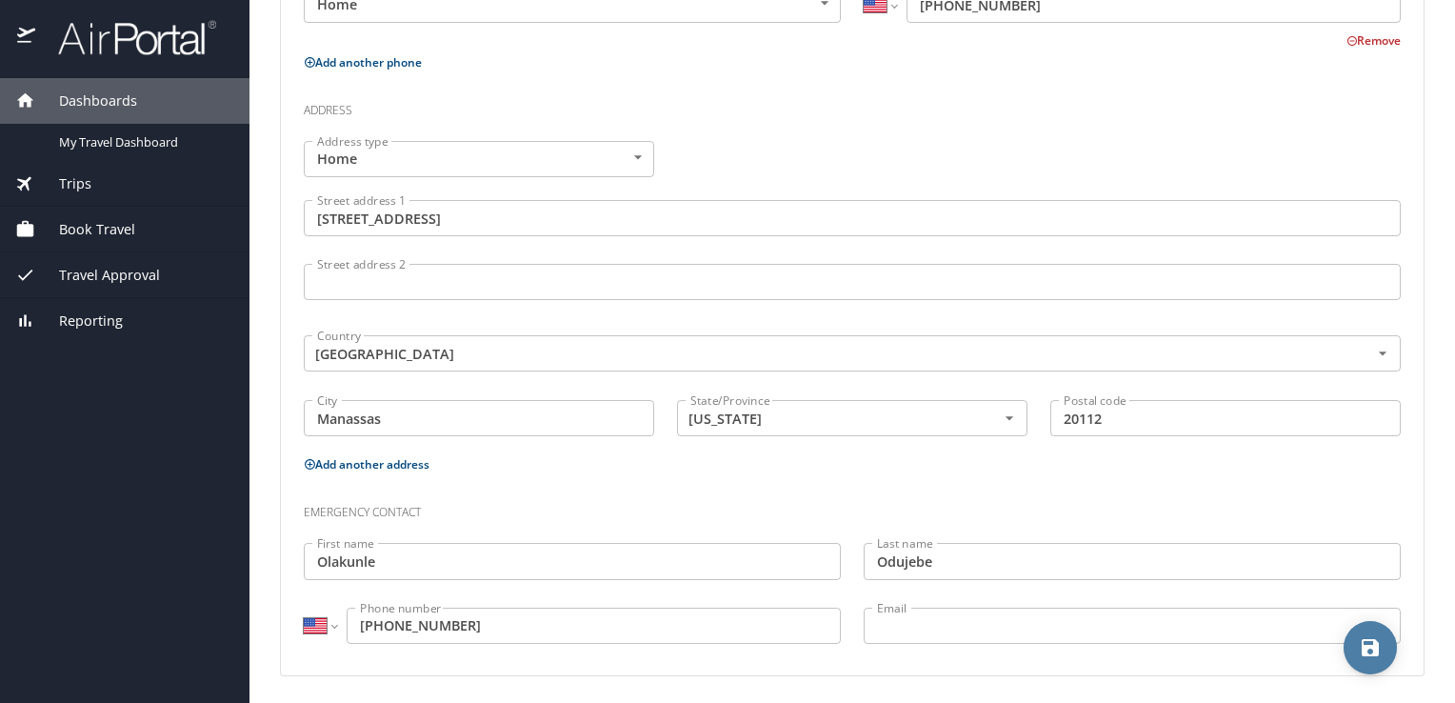
click at [1375, 653] on icon "save" at bounding box center [1370, 647] width 17 height 17
select select "US"
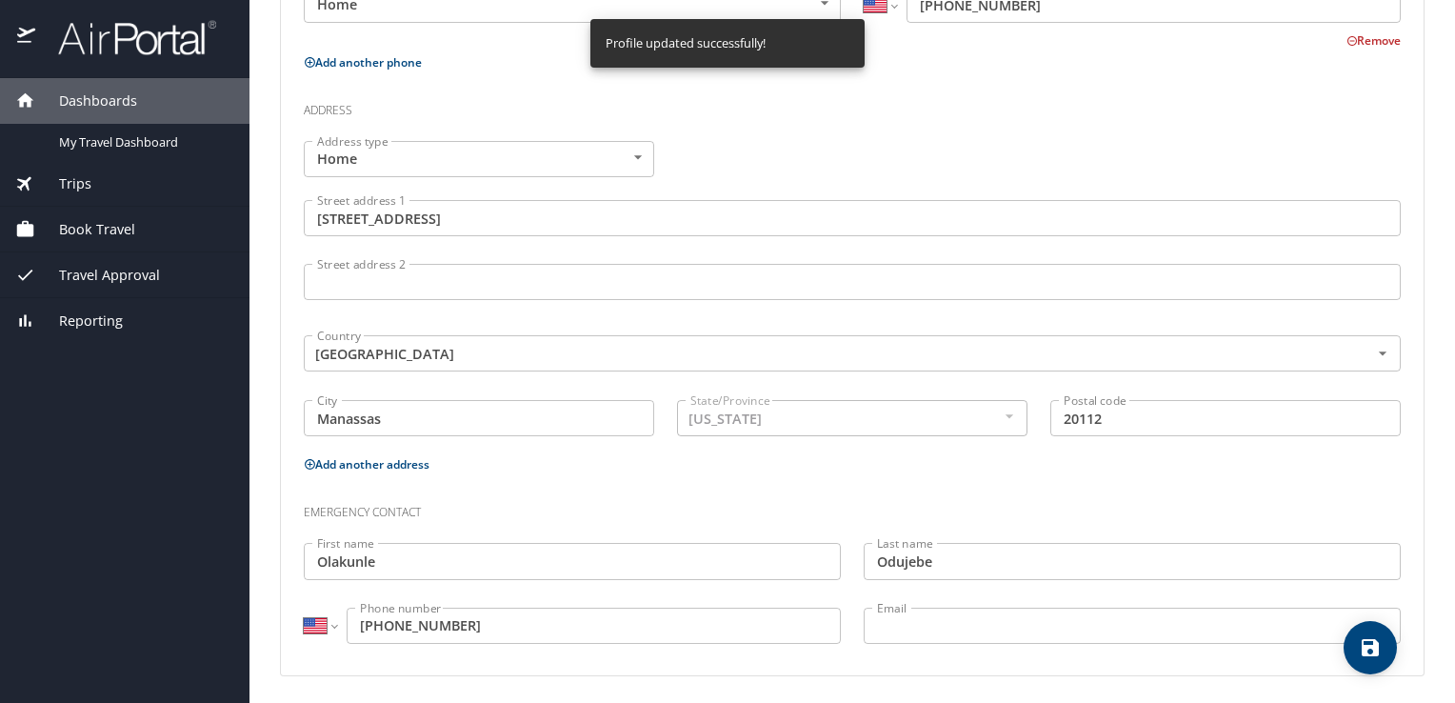
select select "US"
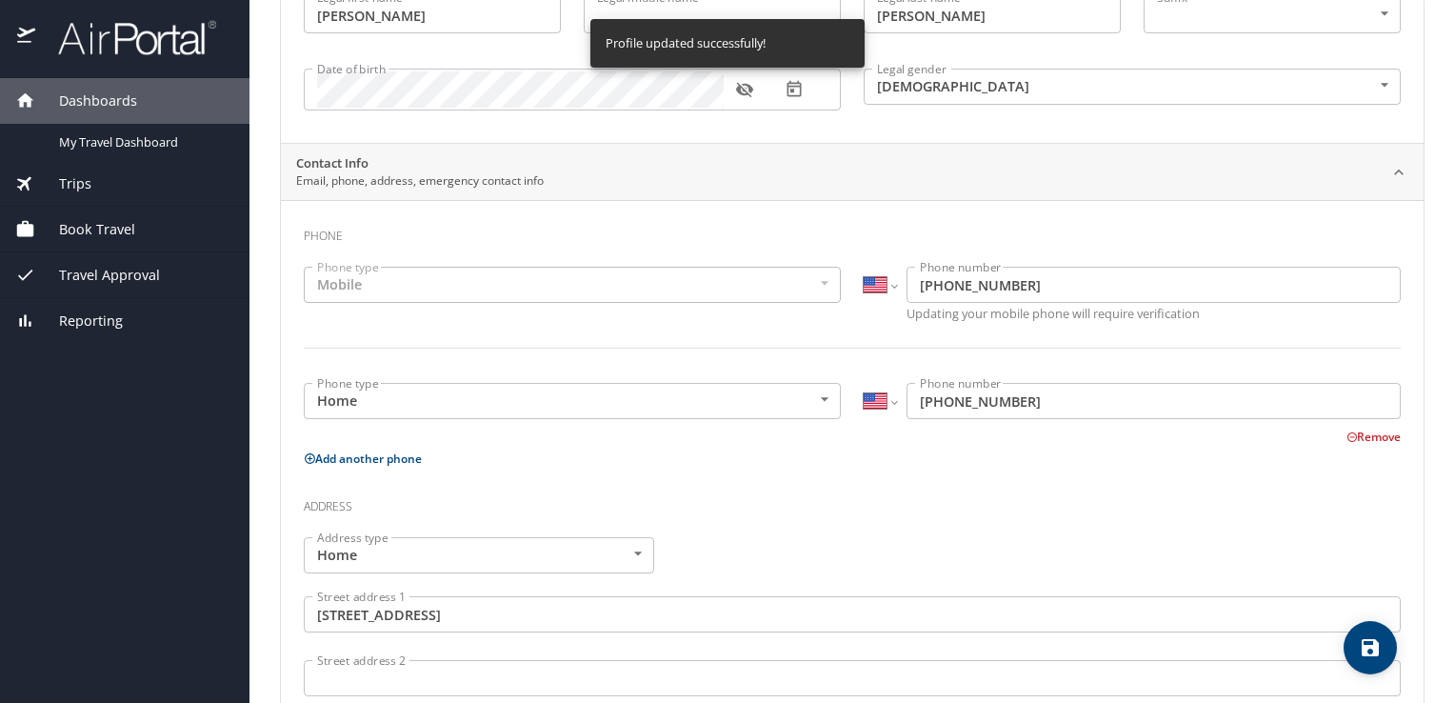
scroll to position [0, 0]
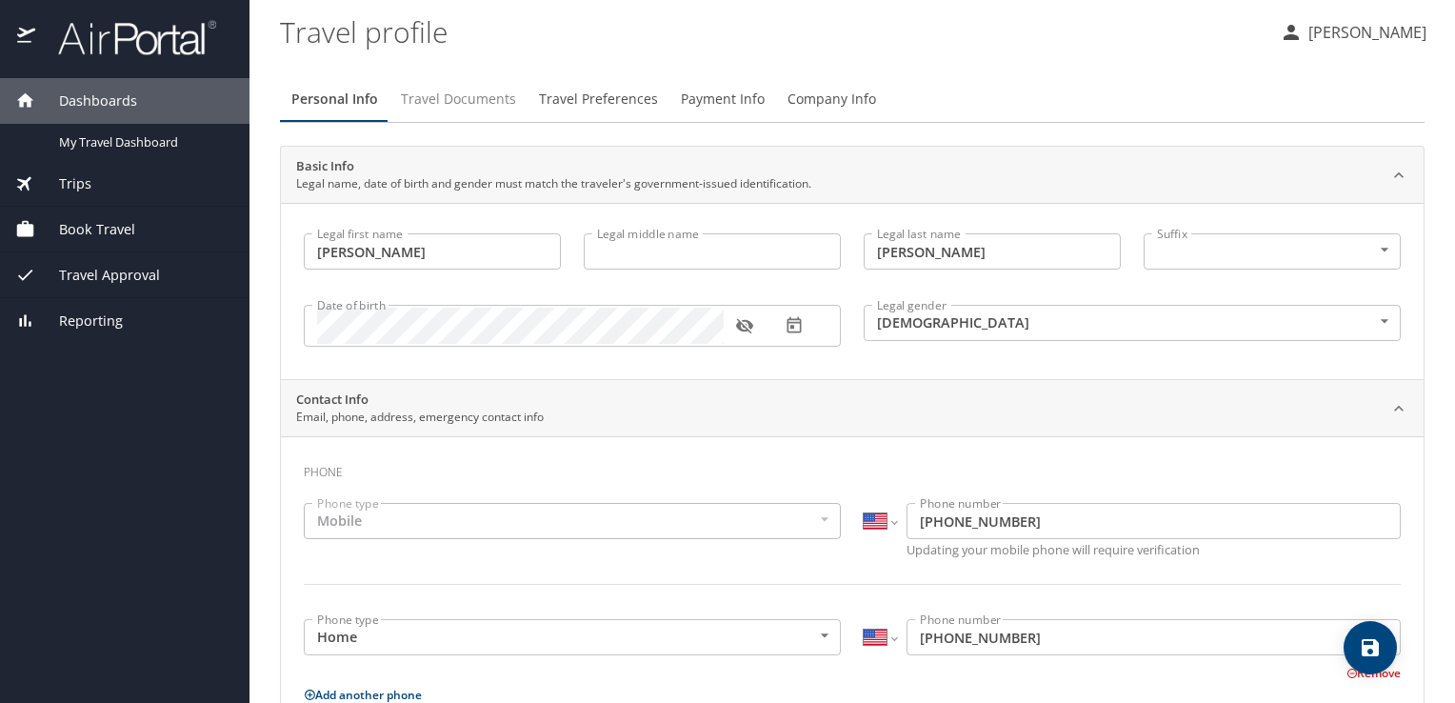
click at [457, 93] on span "Travel Documents" at bounding box center [458, 100] width 115 height 24
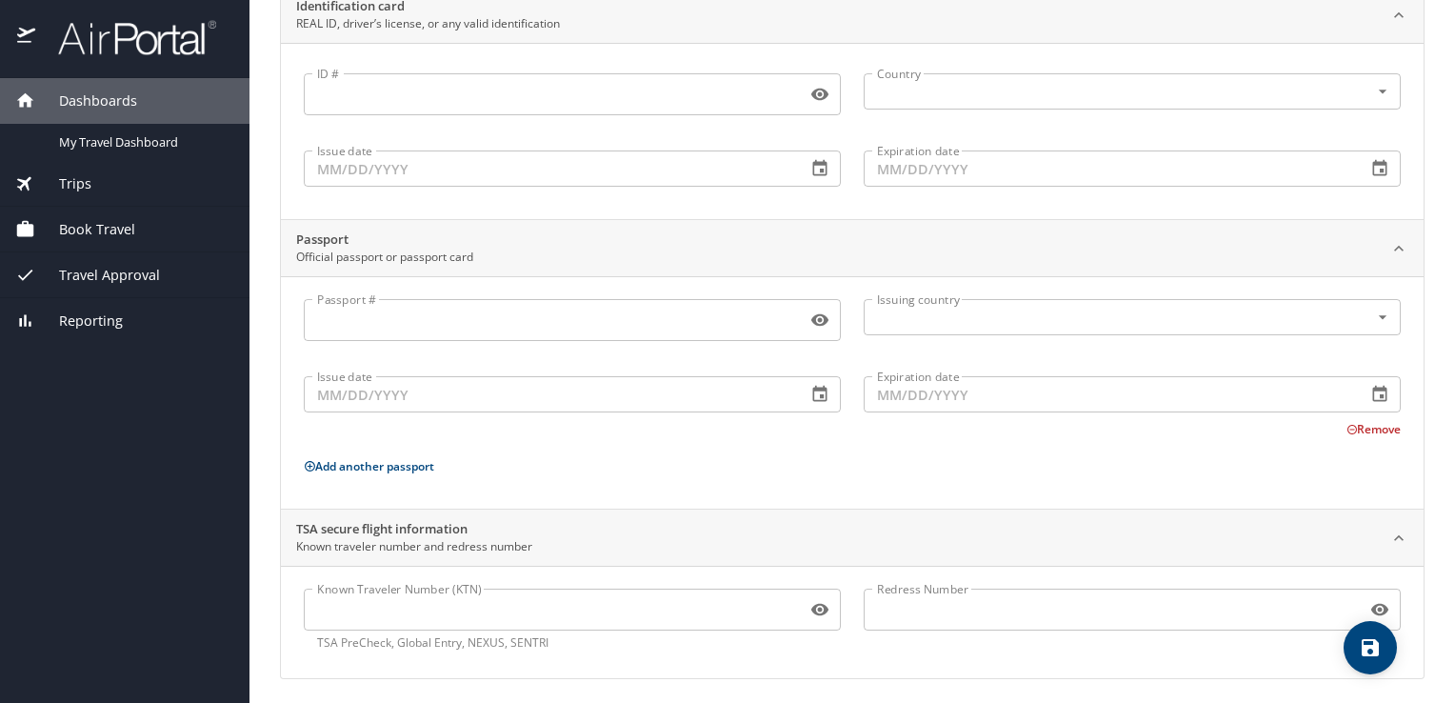
scroll to position [164, 0]
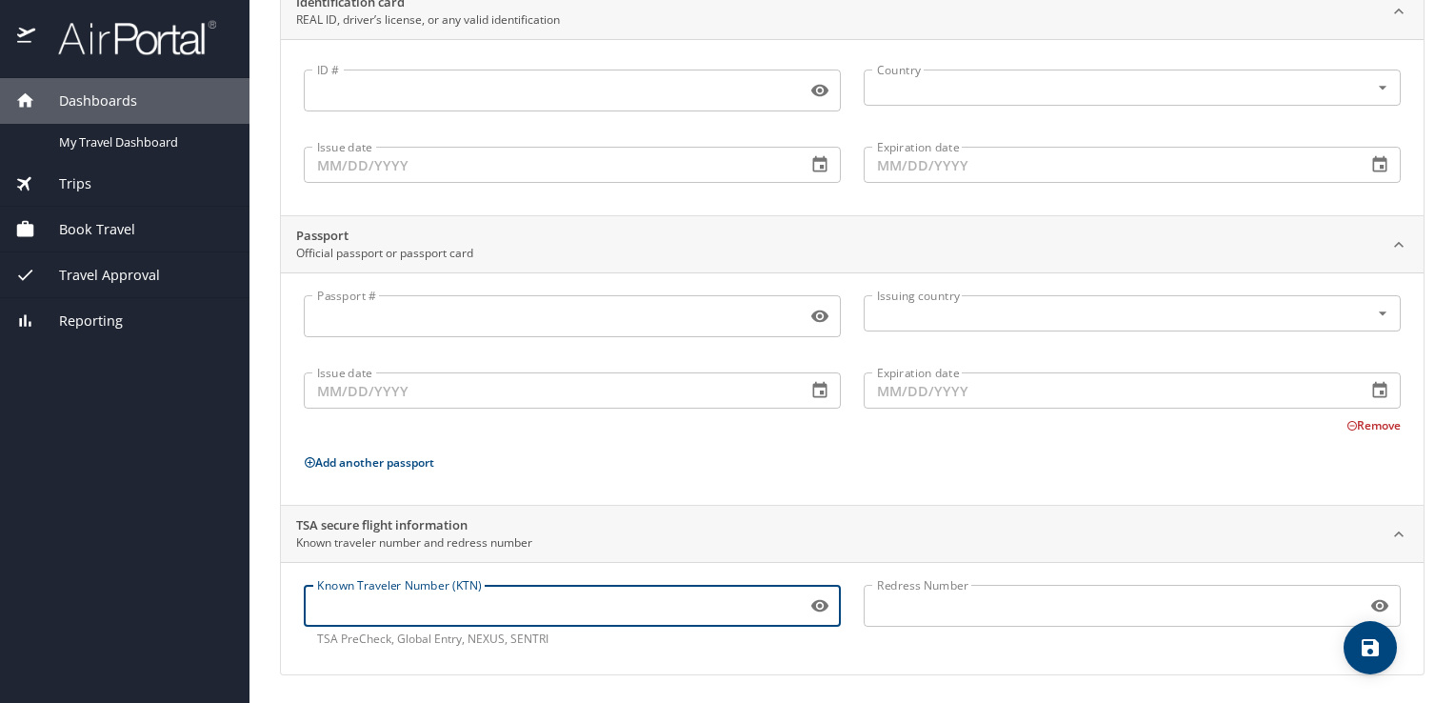
click at [531, 605] on input "Known Traveler Number (KTN)" at bounding box center [551, 606] width 495 height 36
type input "TT124FHYN"
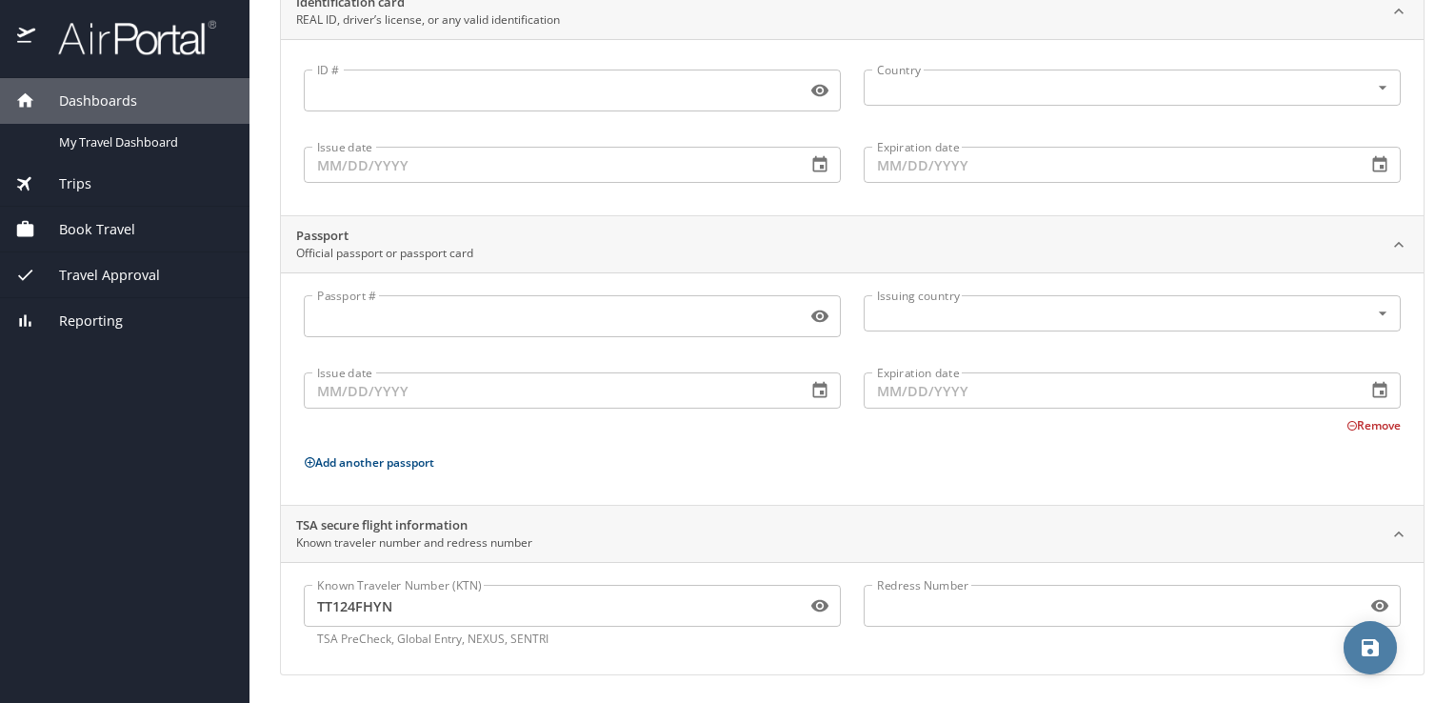
click at [1373, 649] on icon "save" at bounding box center [1370, 647] width 17 height 17
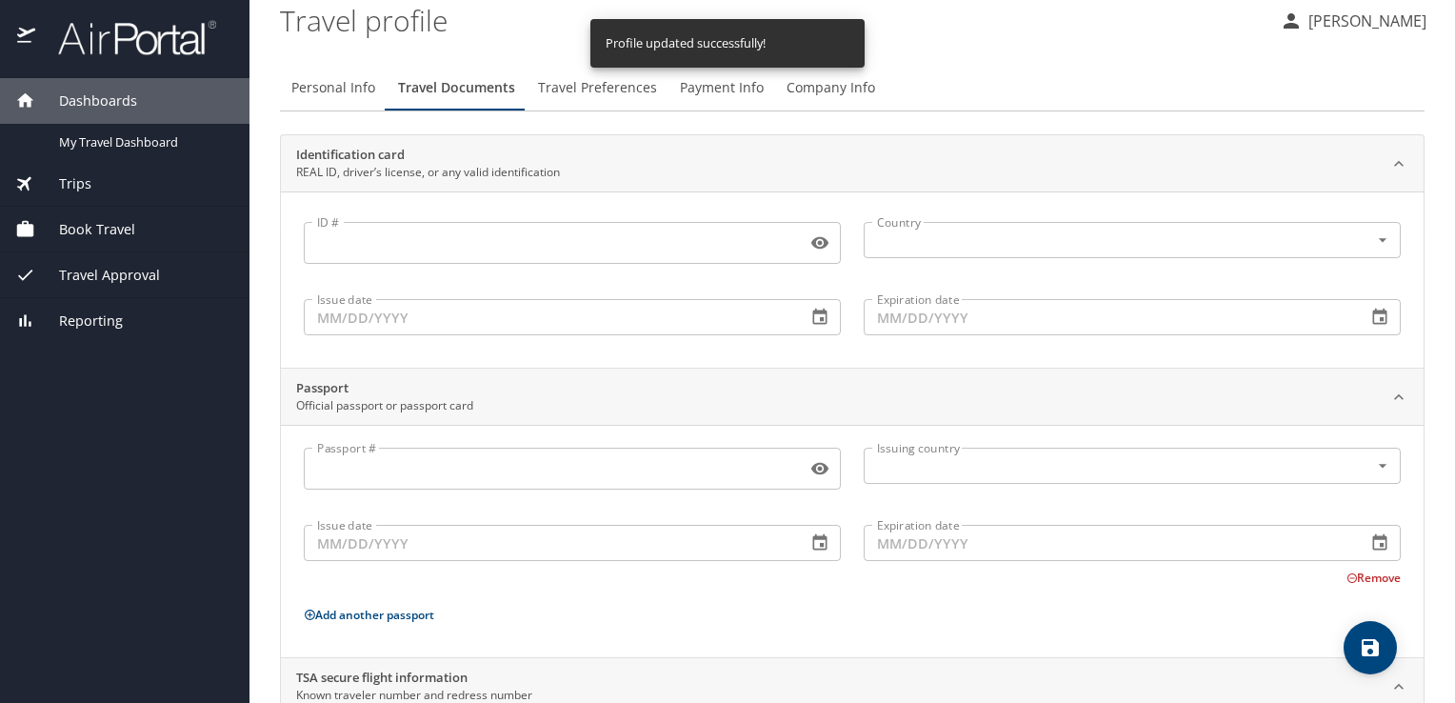
scroll to position [0, 0]
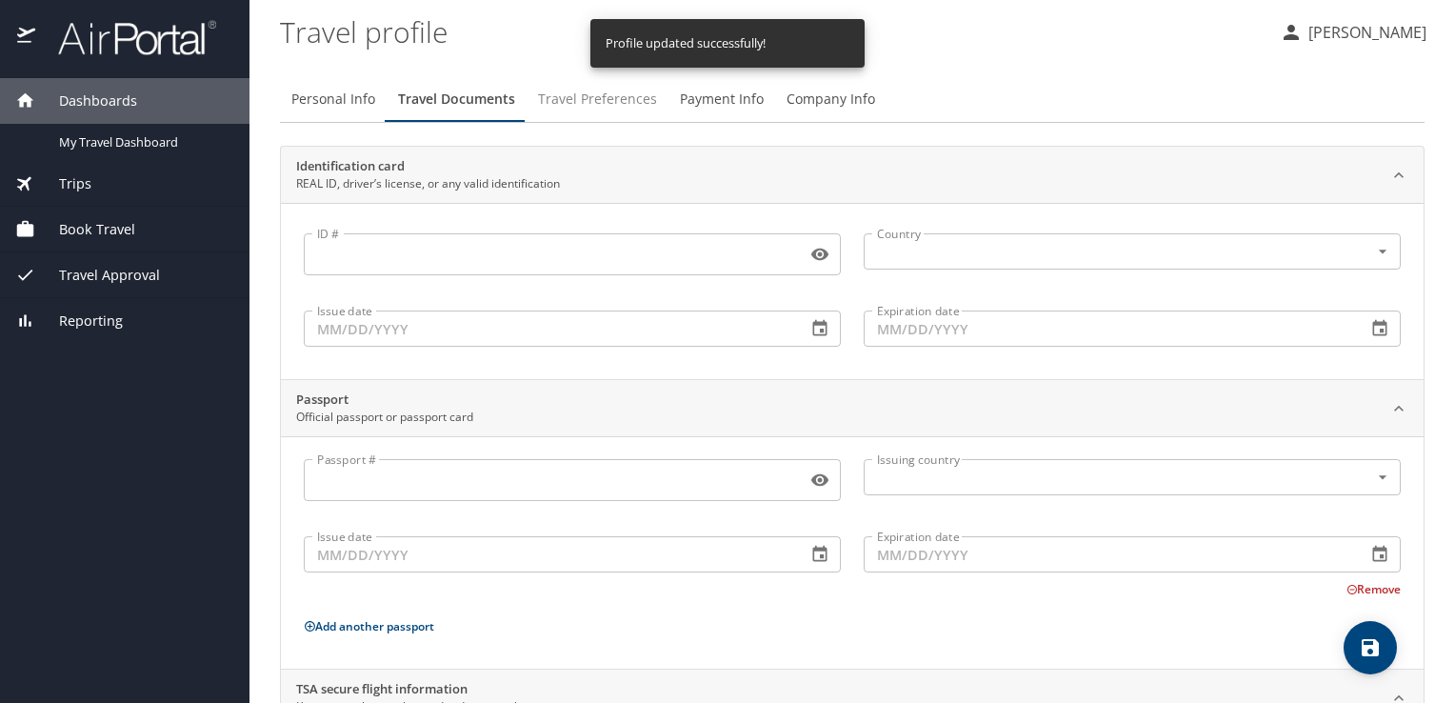
click at [621, 103] on span "Travel Preferences" at bounding box center [597, 100] width 119 height 24
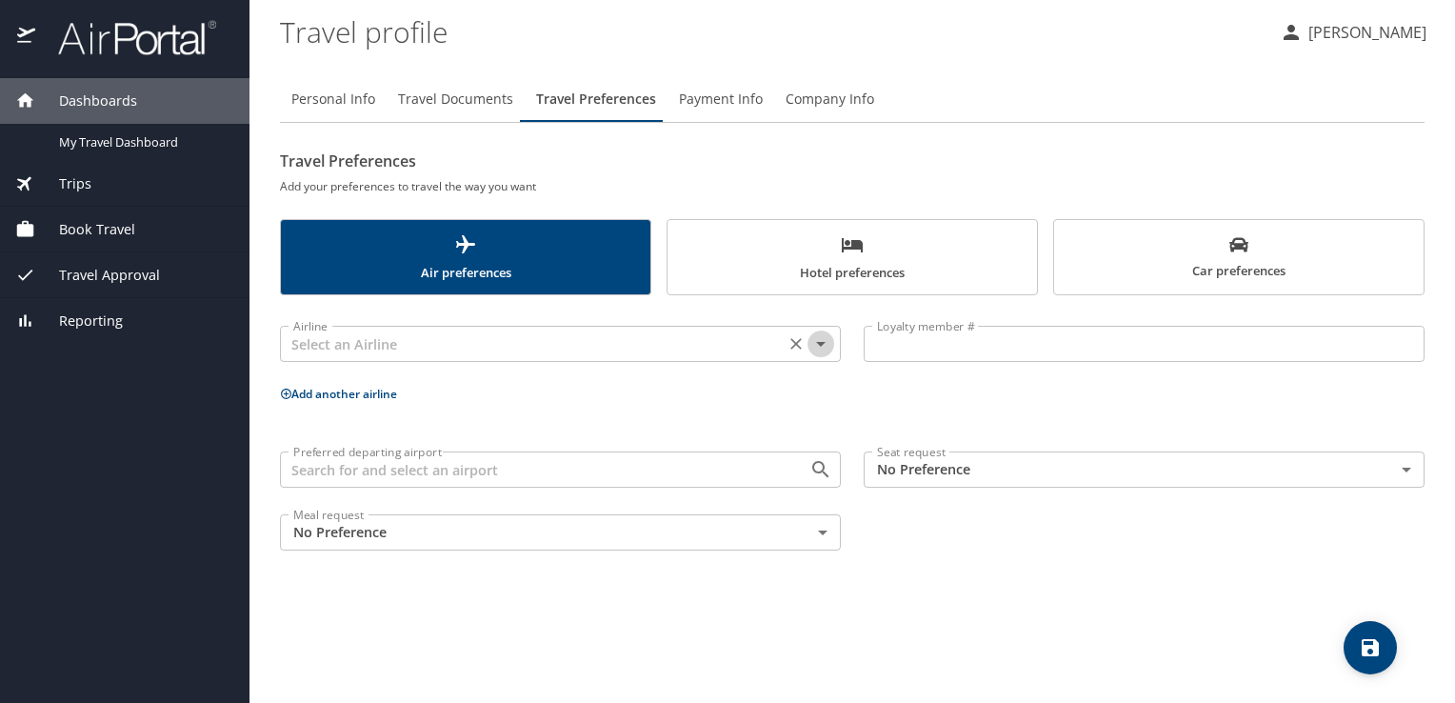
click at [820, 346] on icon "Open" at bounding box center [821, 343] width 23 height 23
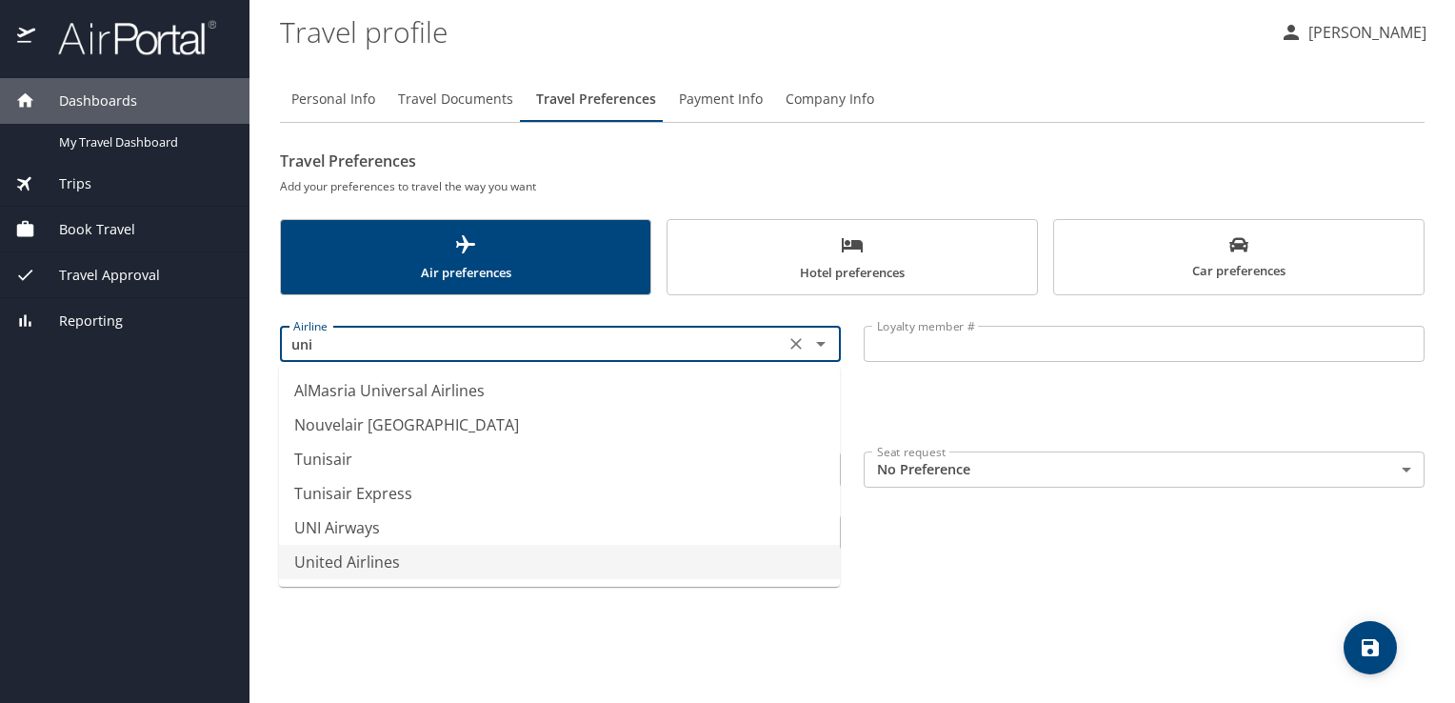
click at [466, 566] on li "United Airlines" at bounding box center [559, 562] width 561 height 34
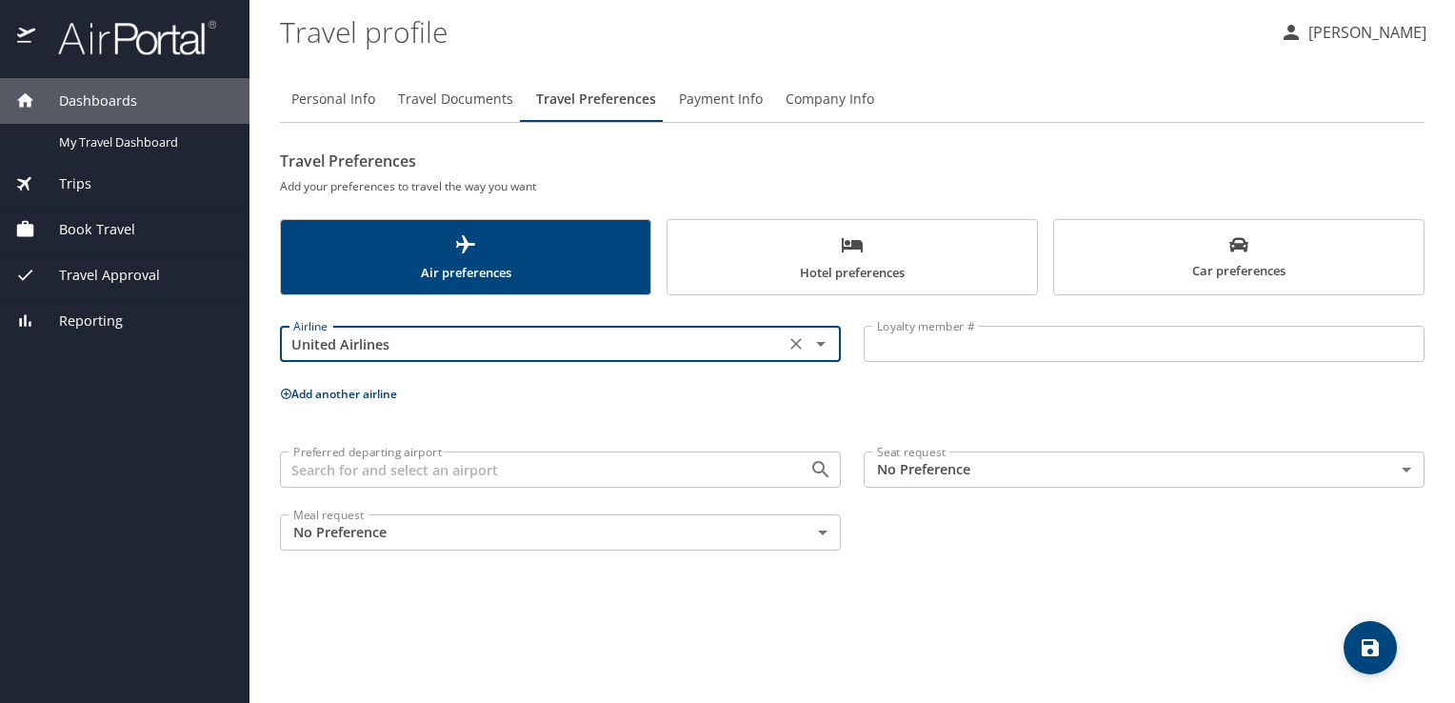
type input "United Airlines"
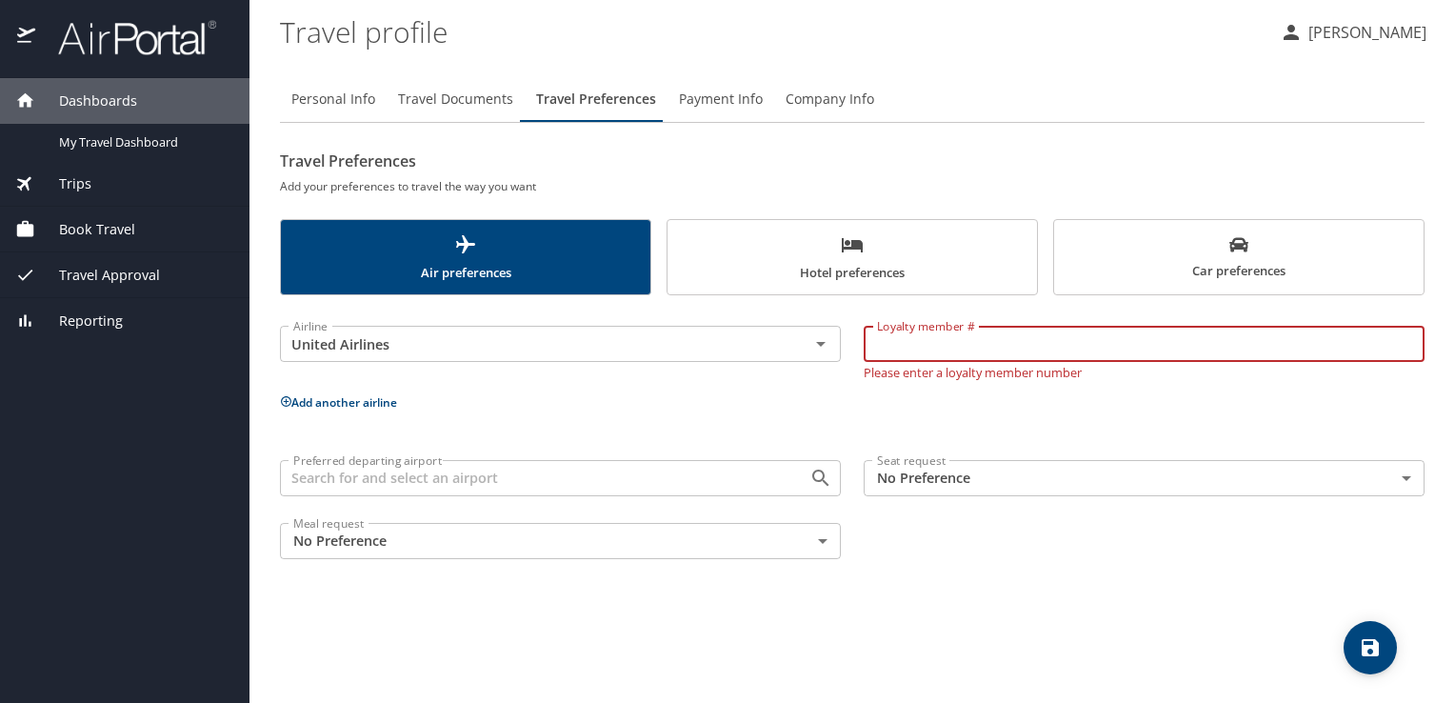
click at [997, 341] on input "Loyalty member #" at bounding box center [1144, 344] width 561 height 36
type input "GR552361"
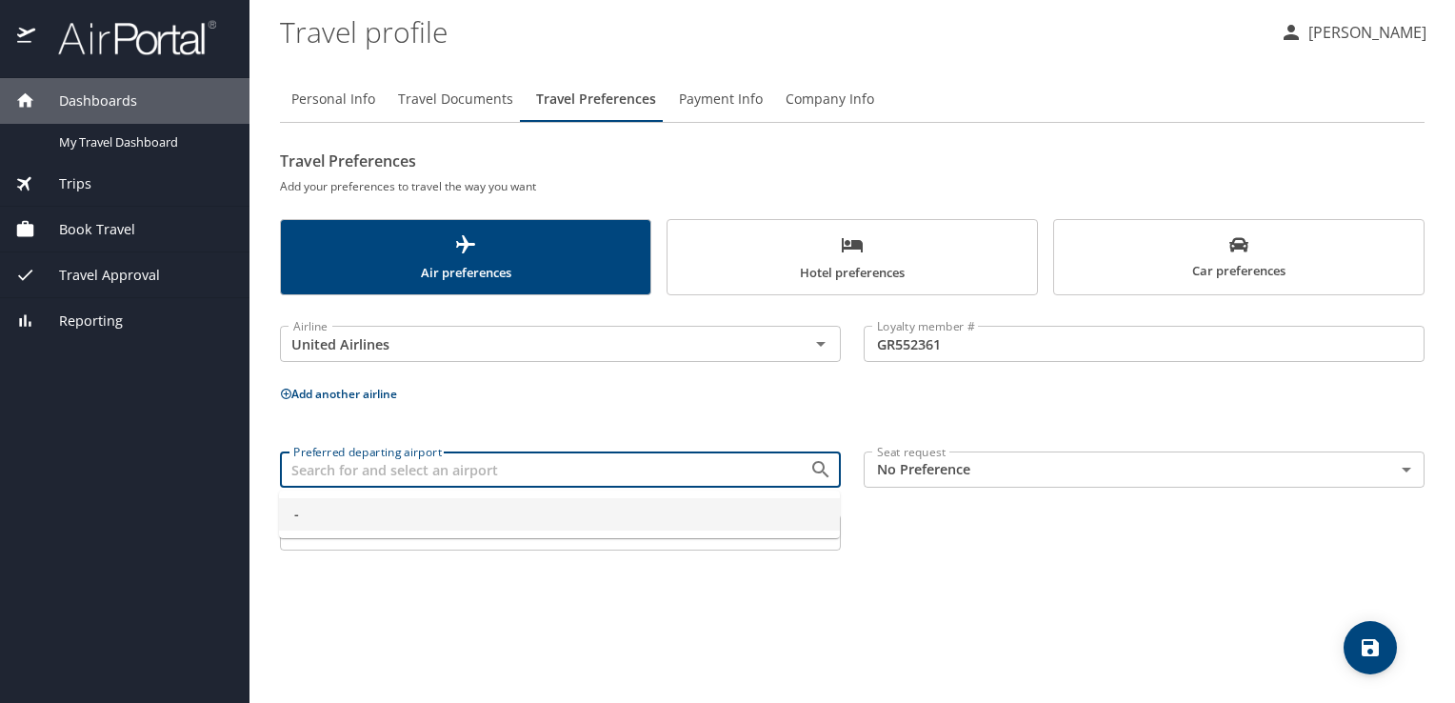
click at [696, 482] on div "Preferred departing airport" at bounding box center [560, 469] width 561 height 36
type input "w"
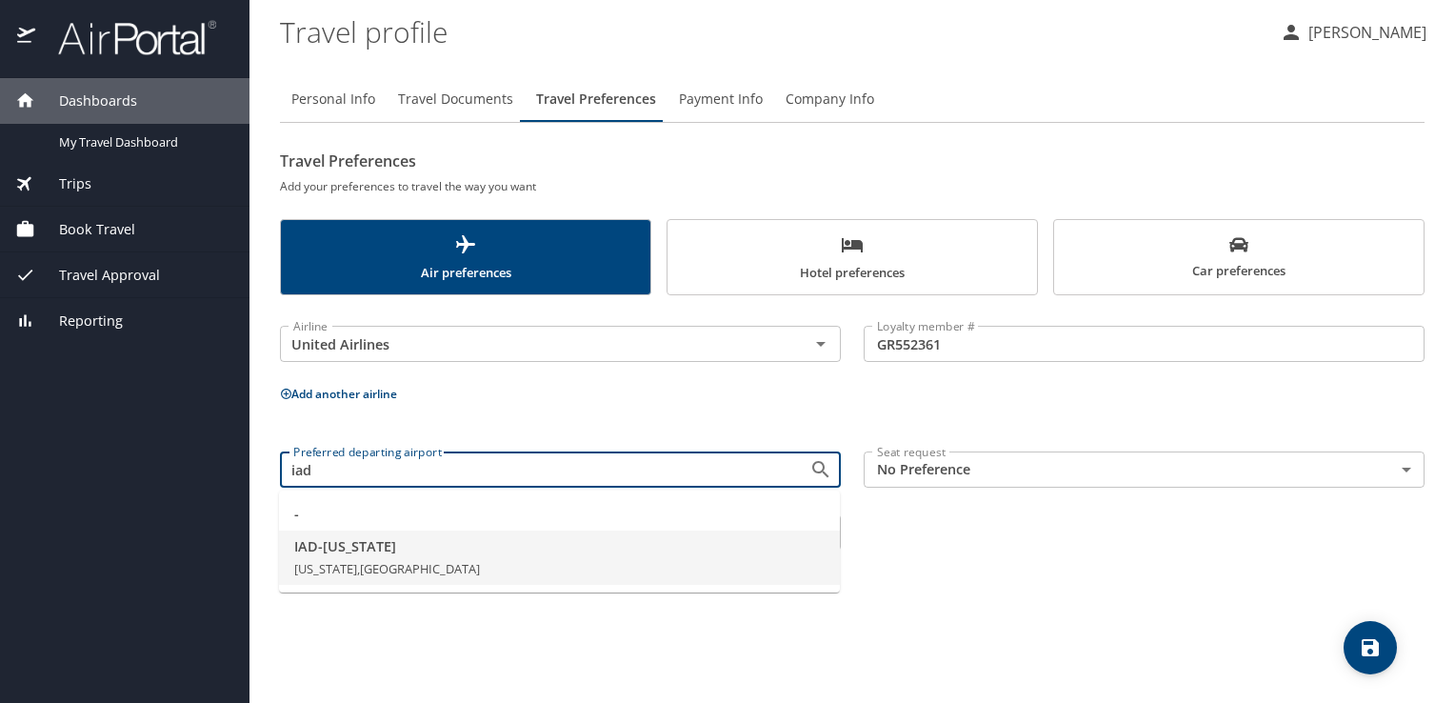
click at [480, 565] on span "District of Columbia, United States of America" at bounding box center [387, 568] width 186 height 17
type input "IAD - Washington"
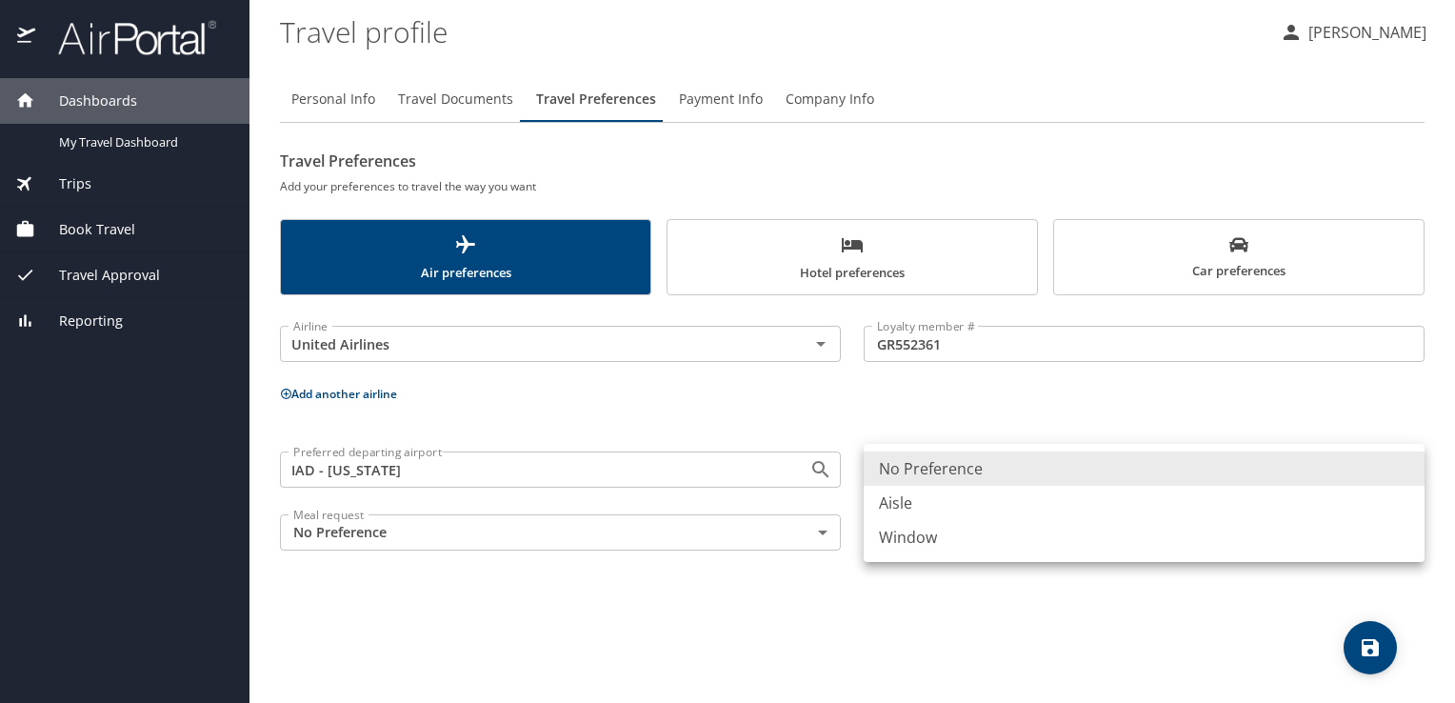
click at [997, 467] on body "Dashboards My Travel Dashboard Trips Current / Future Trips Past Trips Trips Mi…" at bounding box center [727, 351] width 1455 height 703
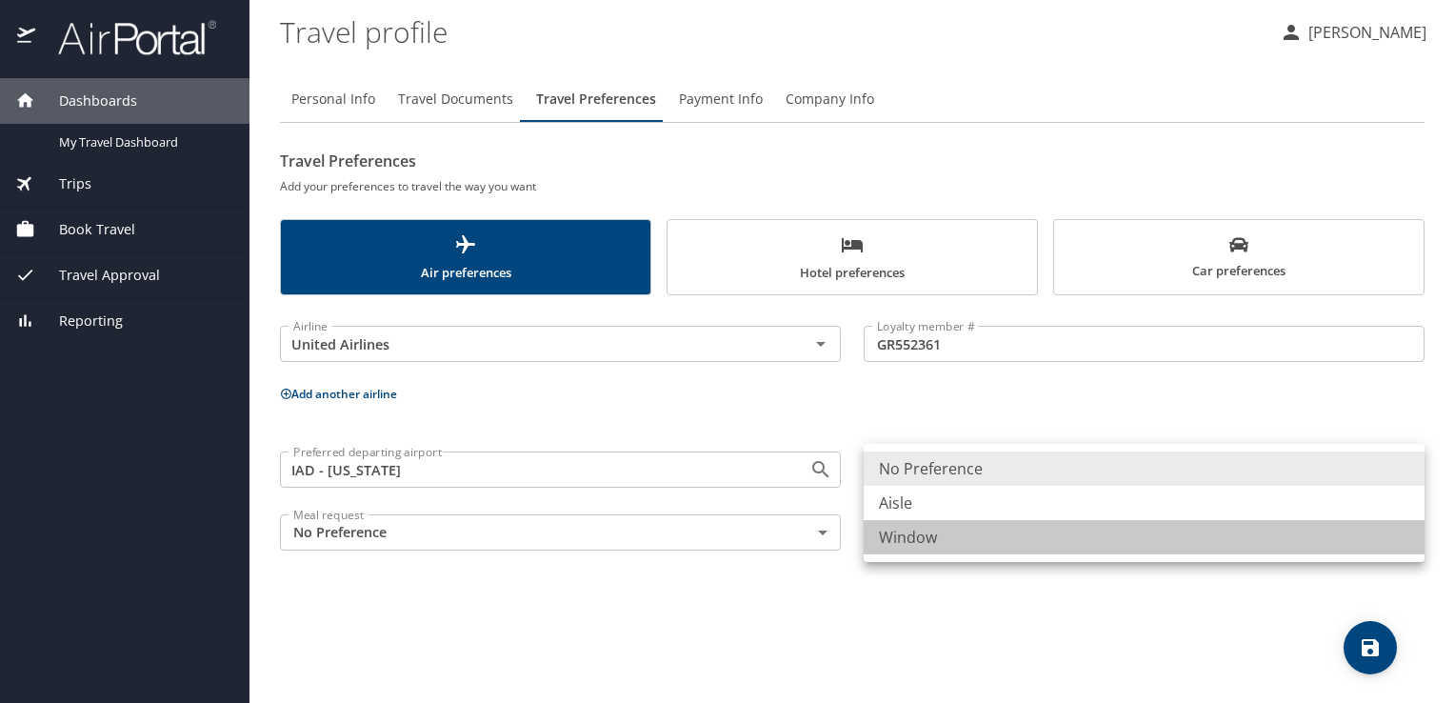
click at [911, 532] on li "Window" at bounding box center [1144, 537] width 561 height 34
type input "Window"
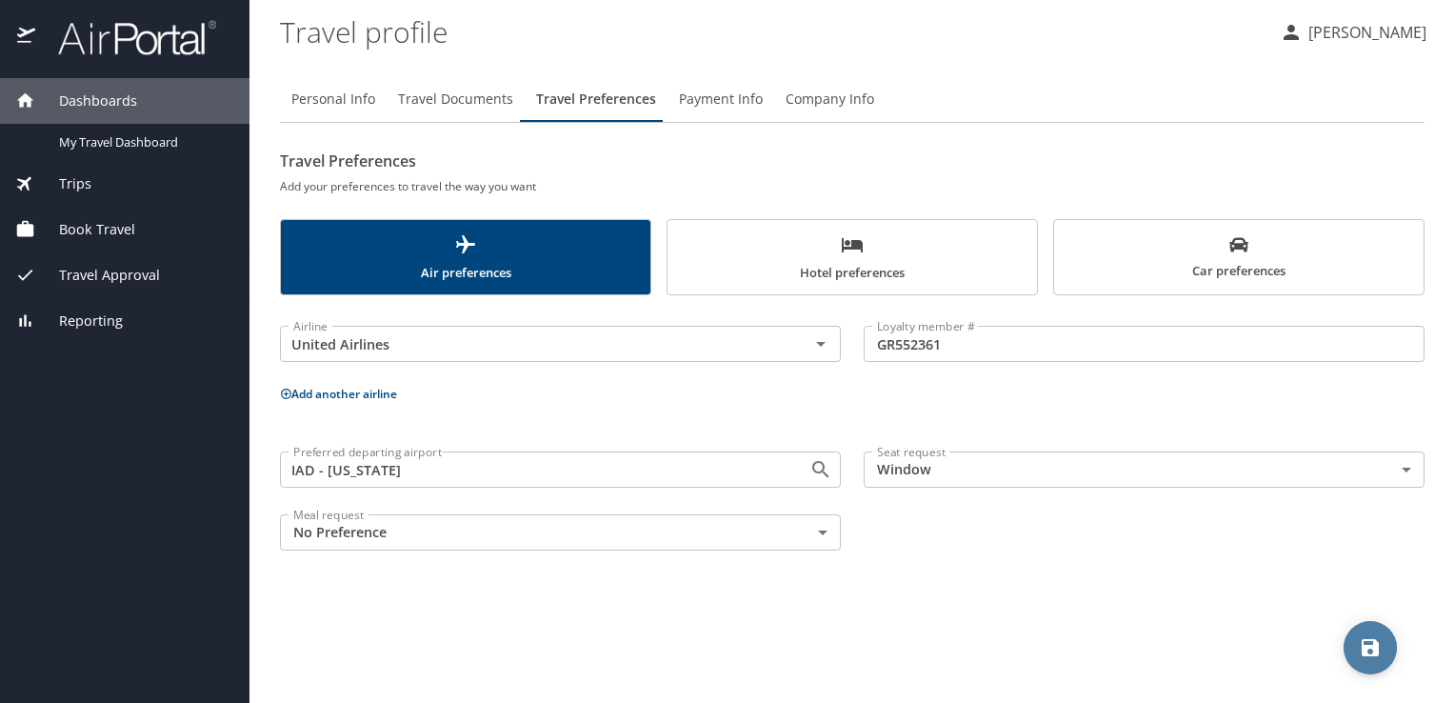
click at [1373, 647] on icon "save" at bounding box center [1370, 647] width 17 height 17
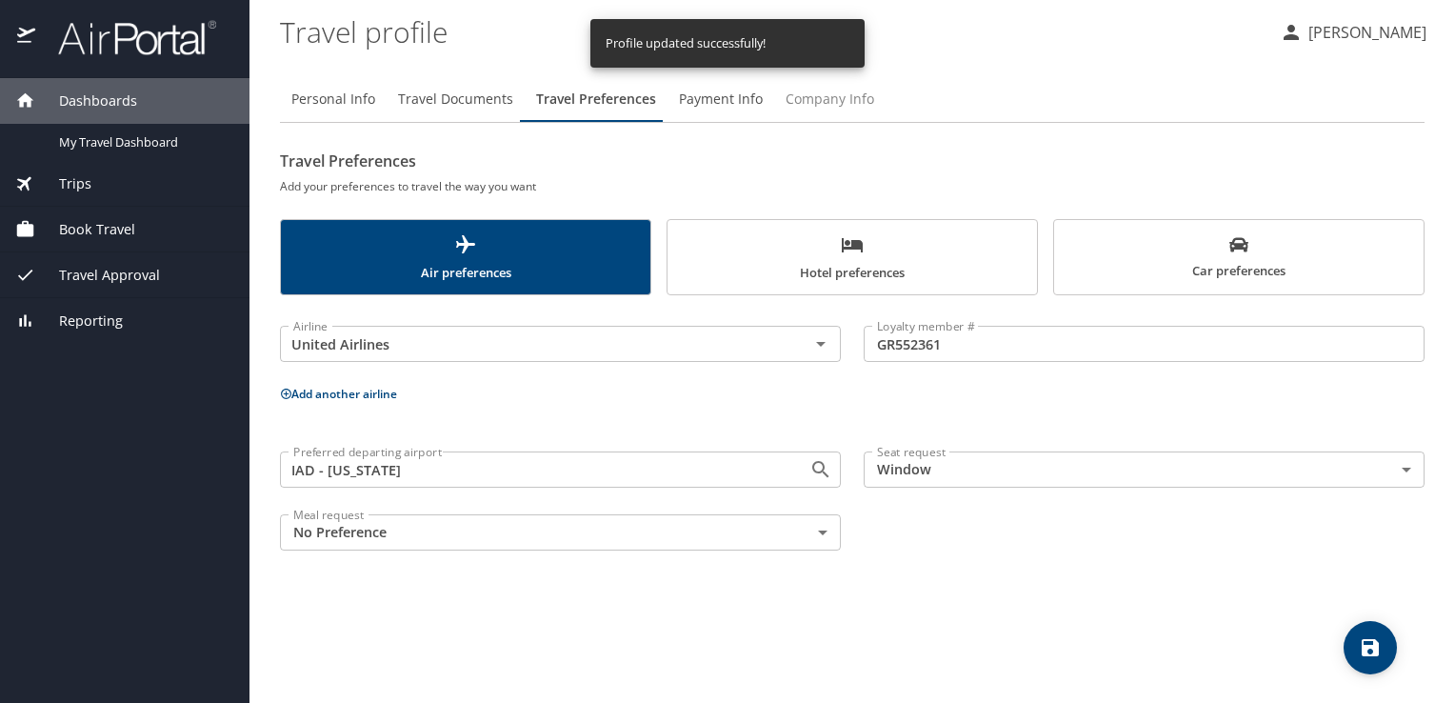
click at [809, 105] on span "Company Info" at bounding box center [830, 100] width 89 height 24
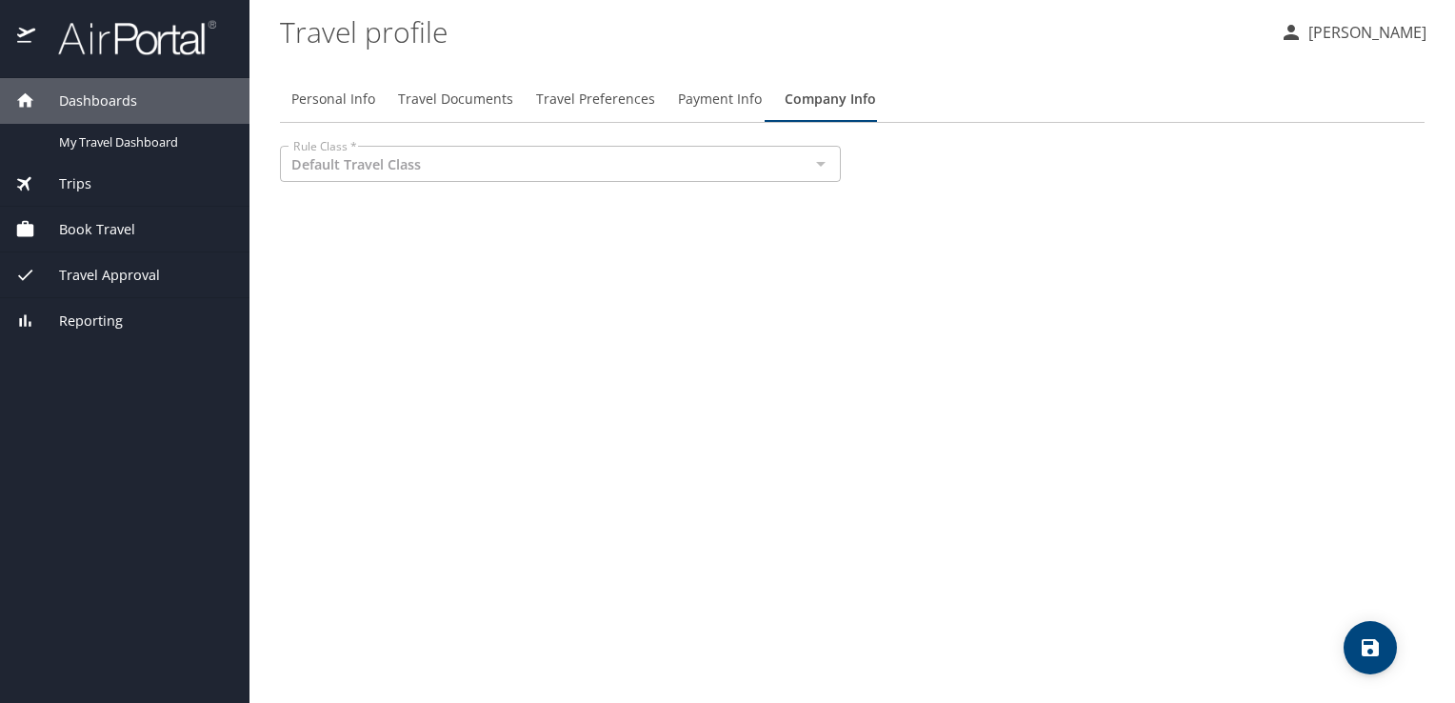
click at [724, 105] on span "Payment Info" at bounding box center [720, 100] width 84 height 24
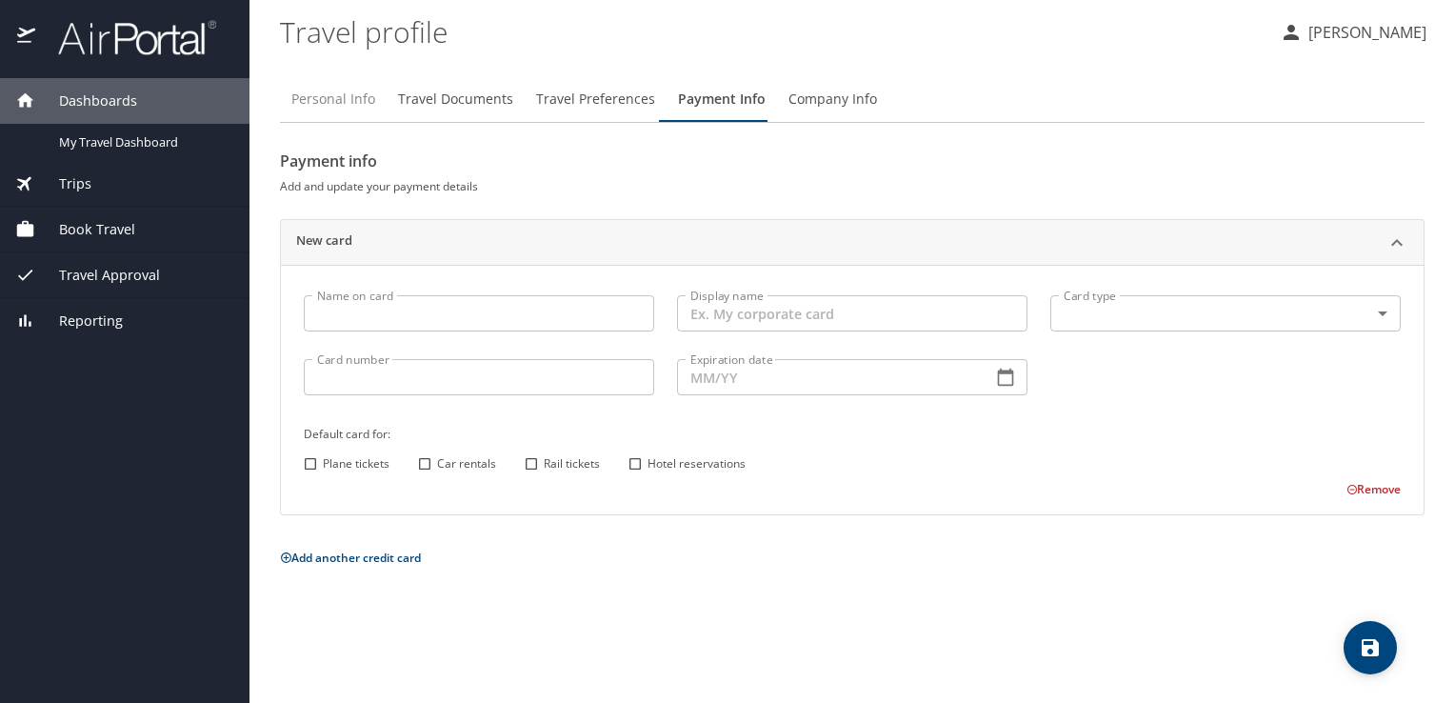
click at [330, 104] on span "Personal Info" at bounding box center [333, 100] width 84 height 24
select select "US"
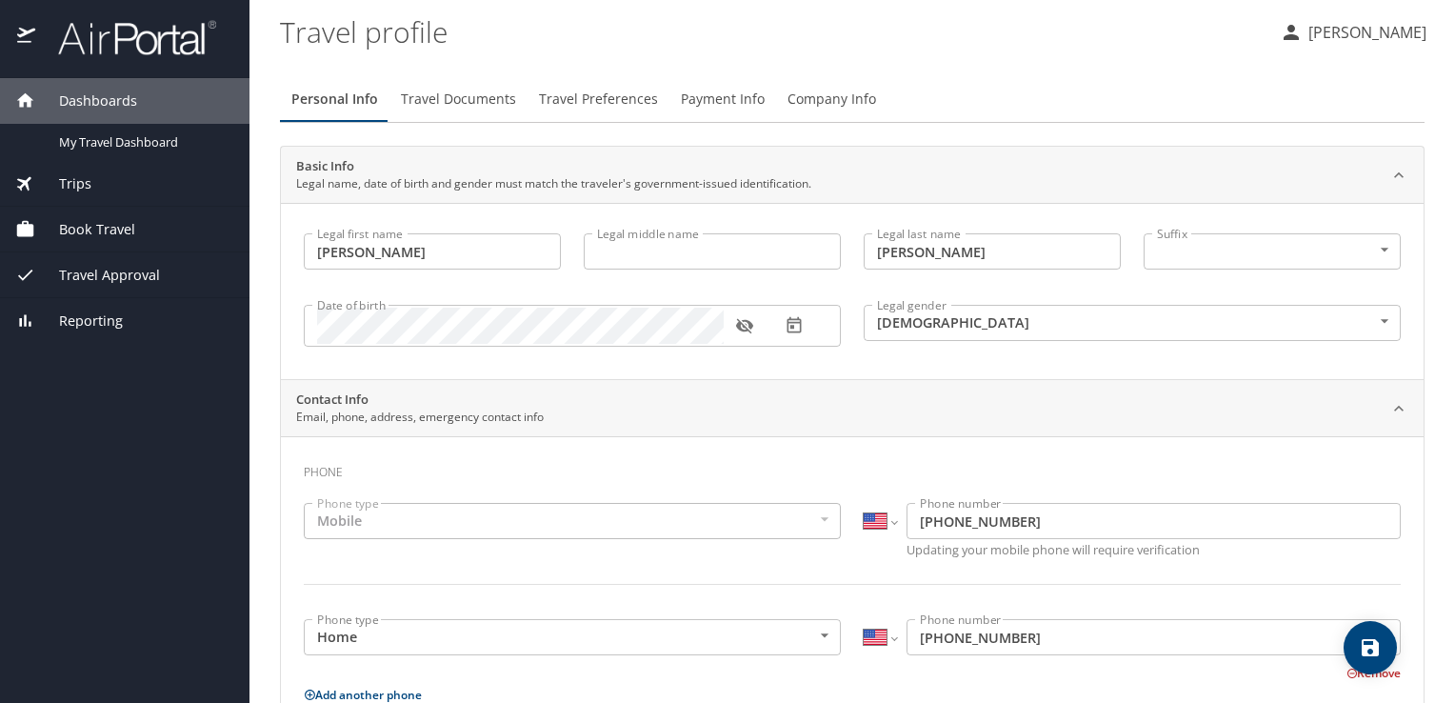
click at [111, 269] on span "Travel Approval" at bounding box center [97, 275] width 125 height 21
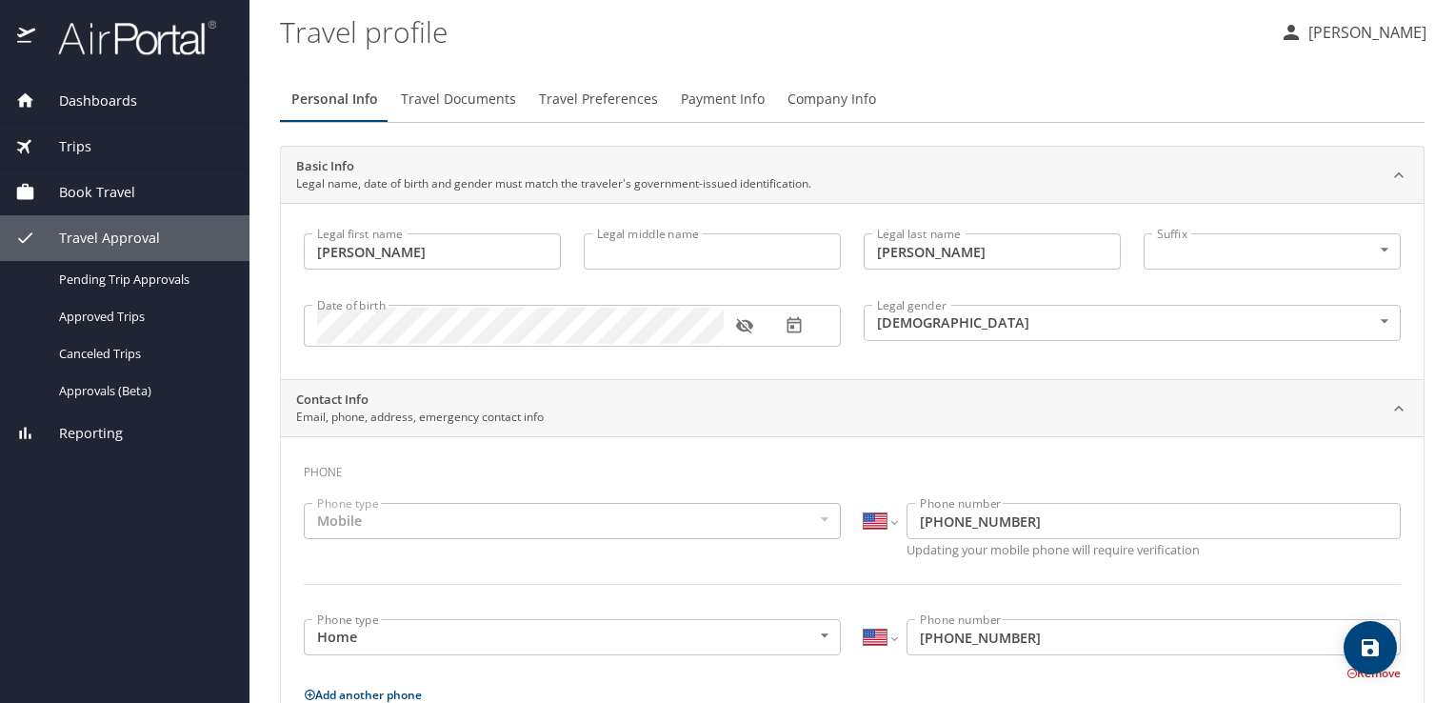
click at [98, 186] on span "Book Travel" at bounding box center [85, 192] width 100 height 21
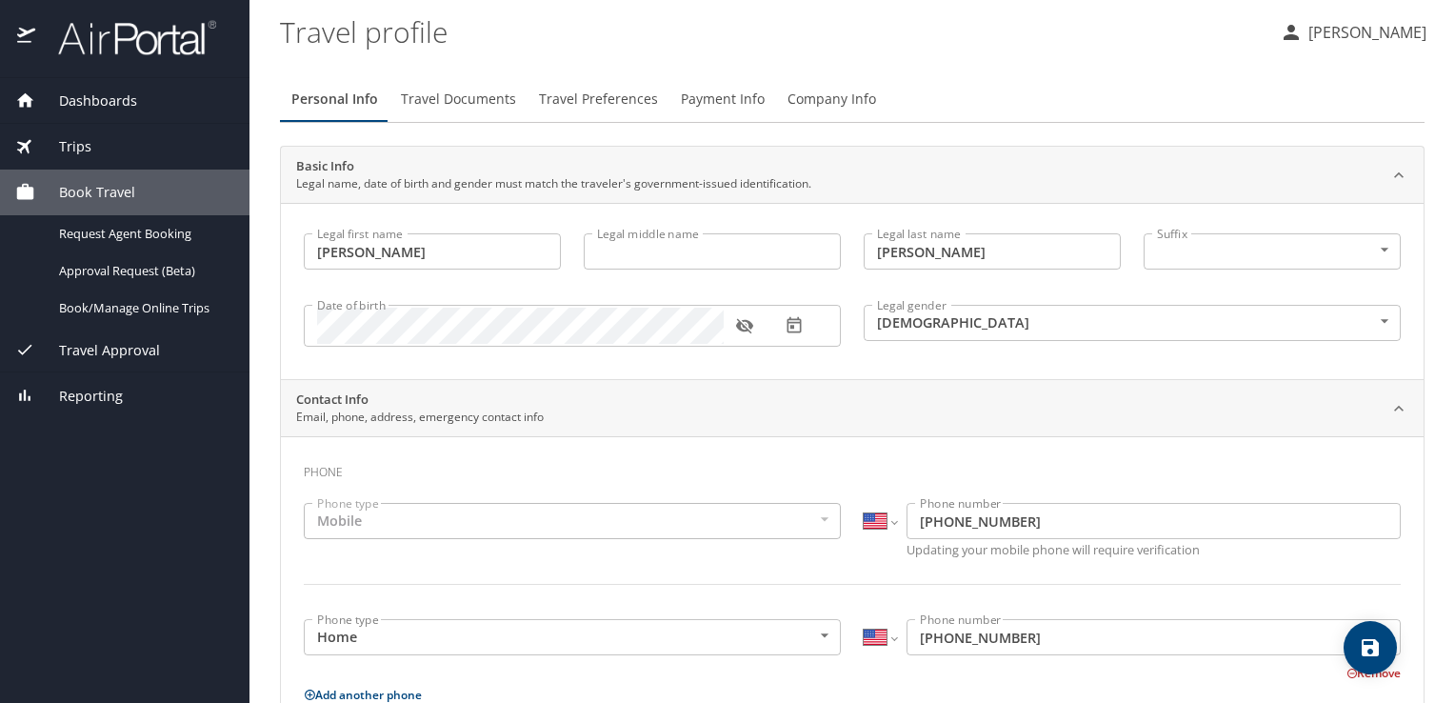
click at [91, 148] on div "Trips" at bounding box center [124, 146] width 219 height 21
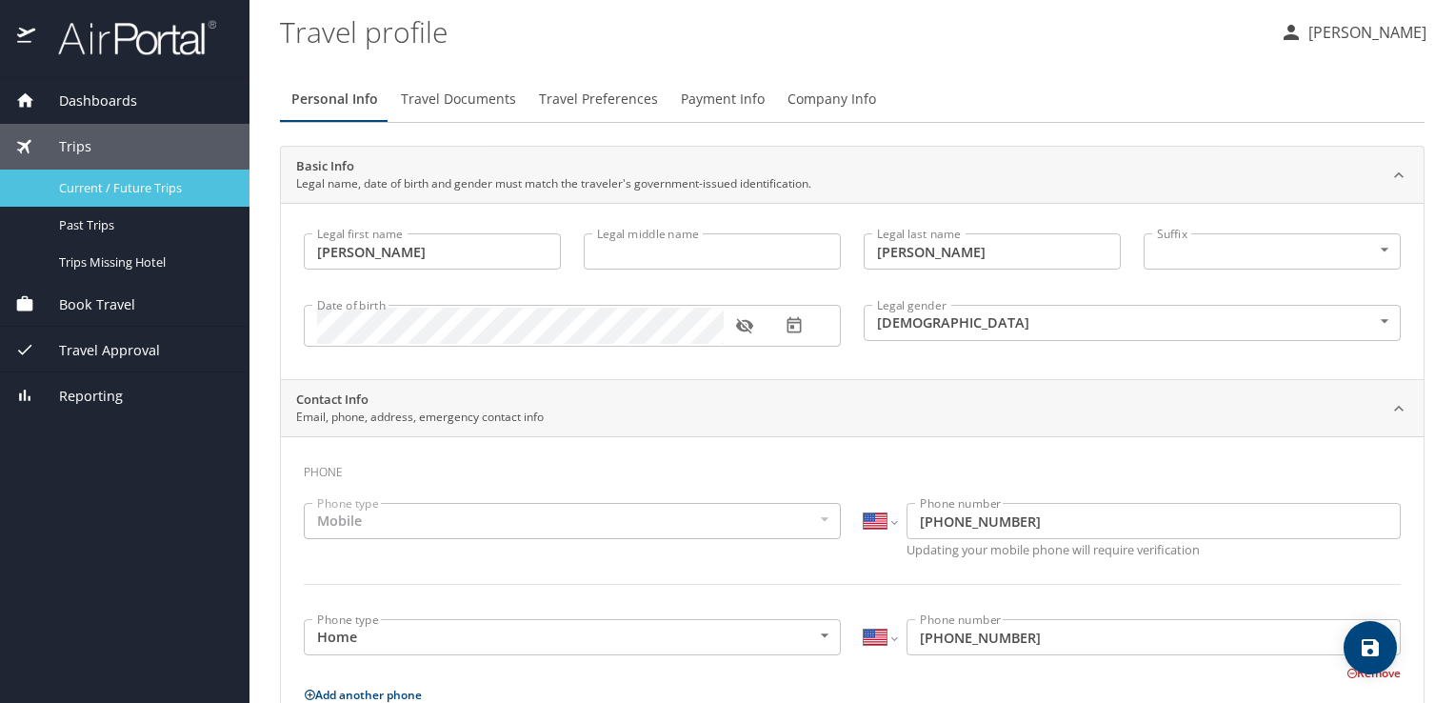
click at [119, 179] on span "Current / Future Trips" at bounding box center [143, 188] width 168 height 18
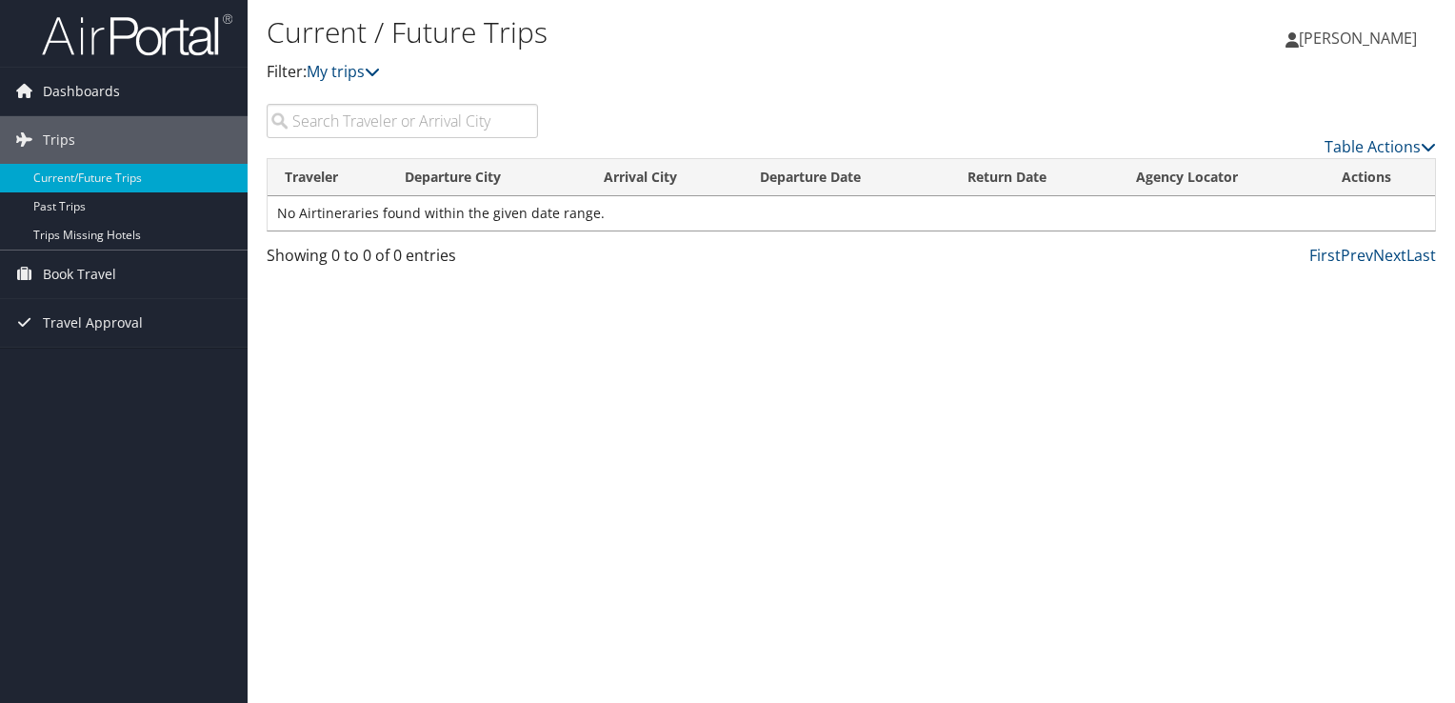
click at [1341, 36] on span "[PERSON_NAME]" at bounding box center [1358, 38] width 118 height 21
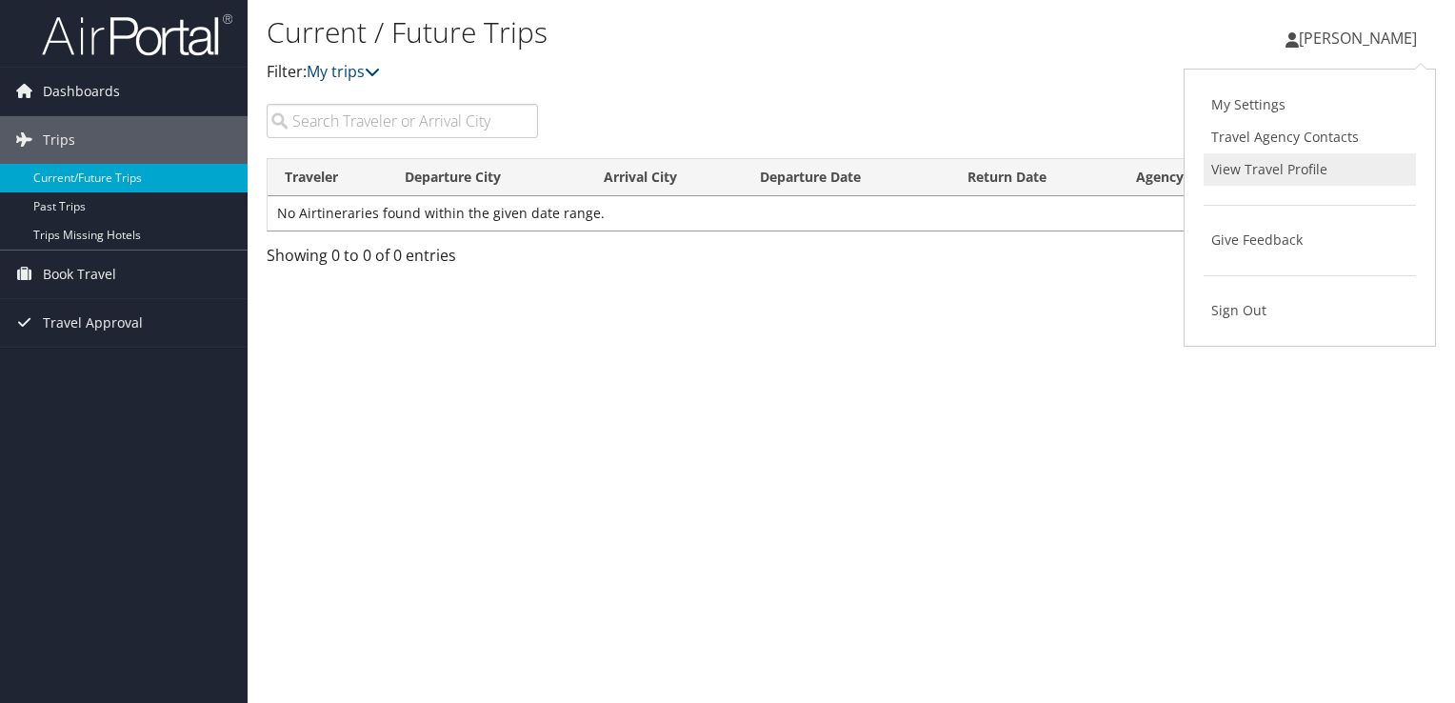
click at [1260, 181] on link "View Travel Profile" at bounding box center [1310, 169] width 212 height 32
